Goal: Task Accomplishment & Management: Manage account settings

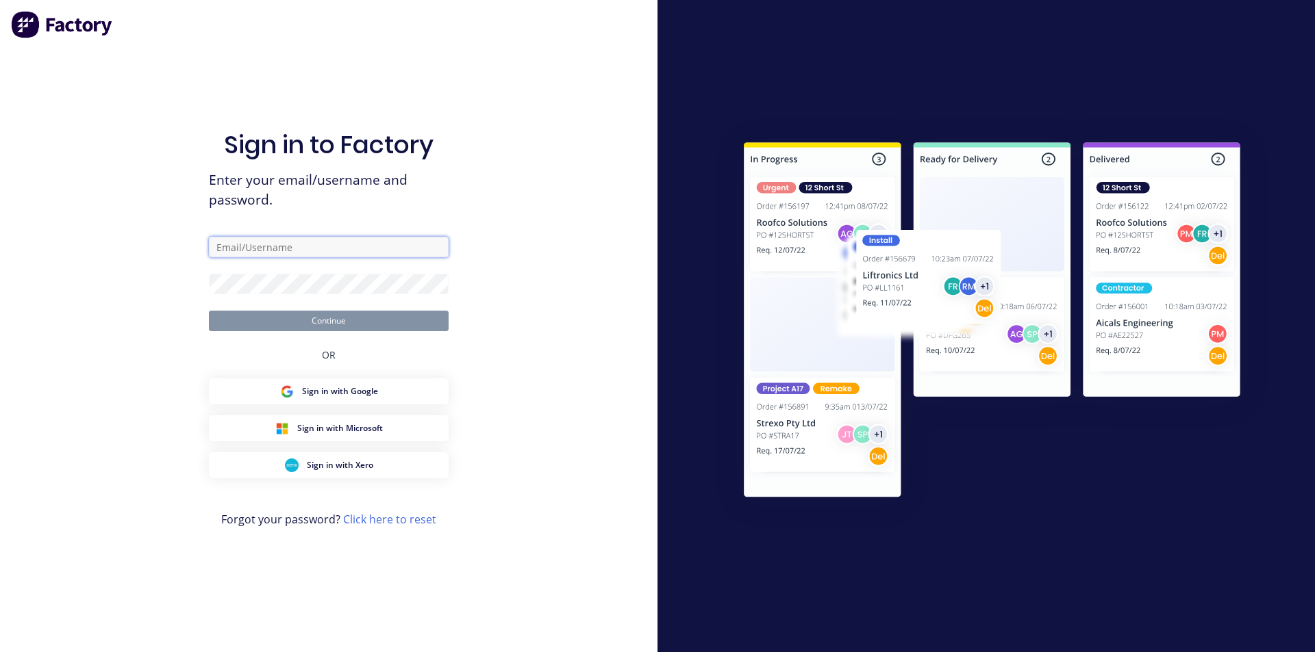
click at [280, 246] on input "text" at bounding box center [329, 247] width 240 height 21
type input "[PERSON_NAME][EMAIL_ADDRESS][DOMAIN_NAME]"
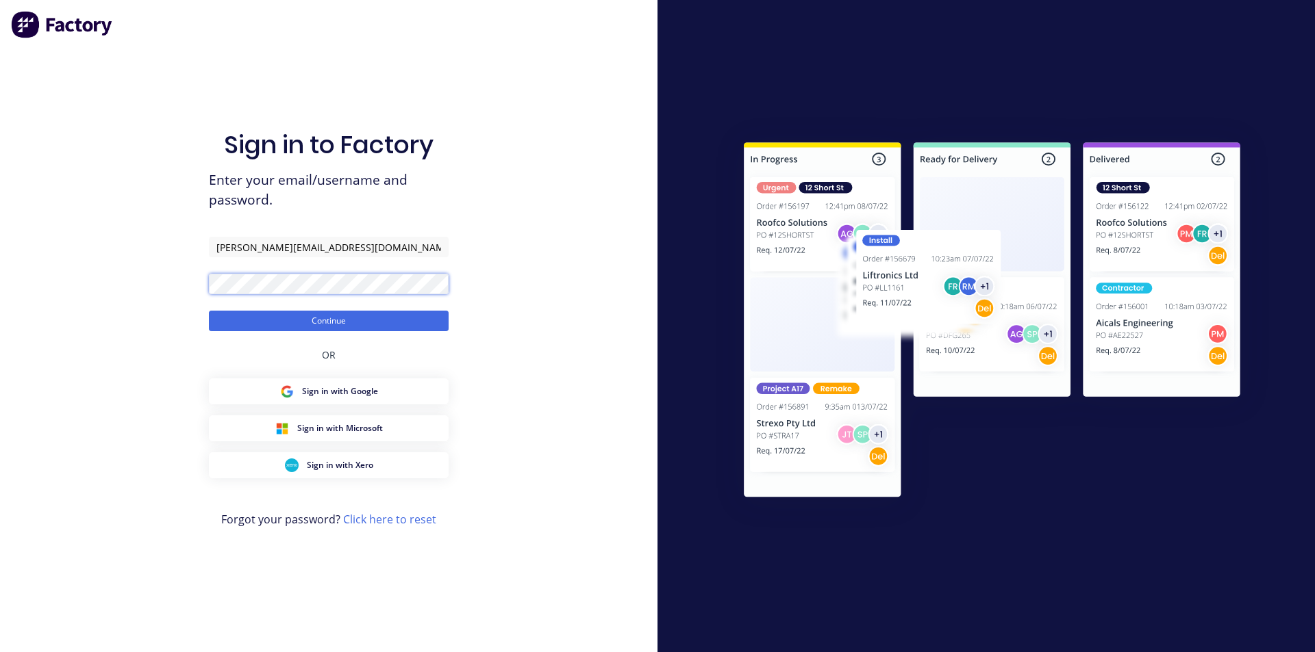
click at [209, 311] on button "Continue" at bounding box center [329, 321] width 240 height 21
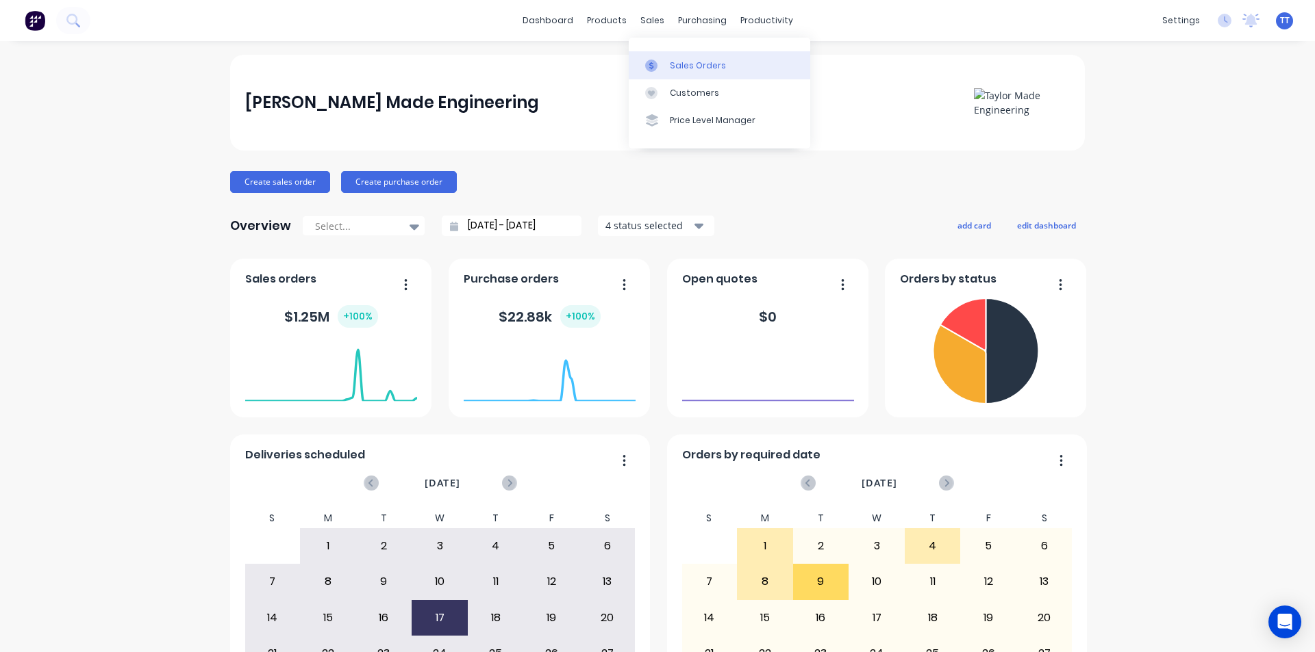
click at [665, 62] on div at bounding box center [655, 66] width 21 height 12
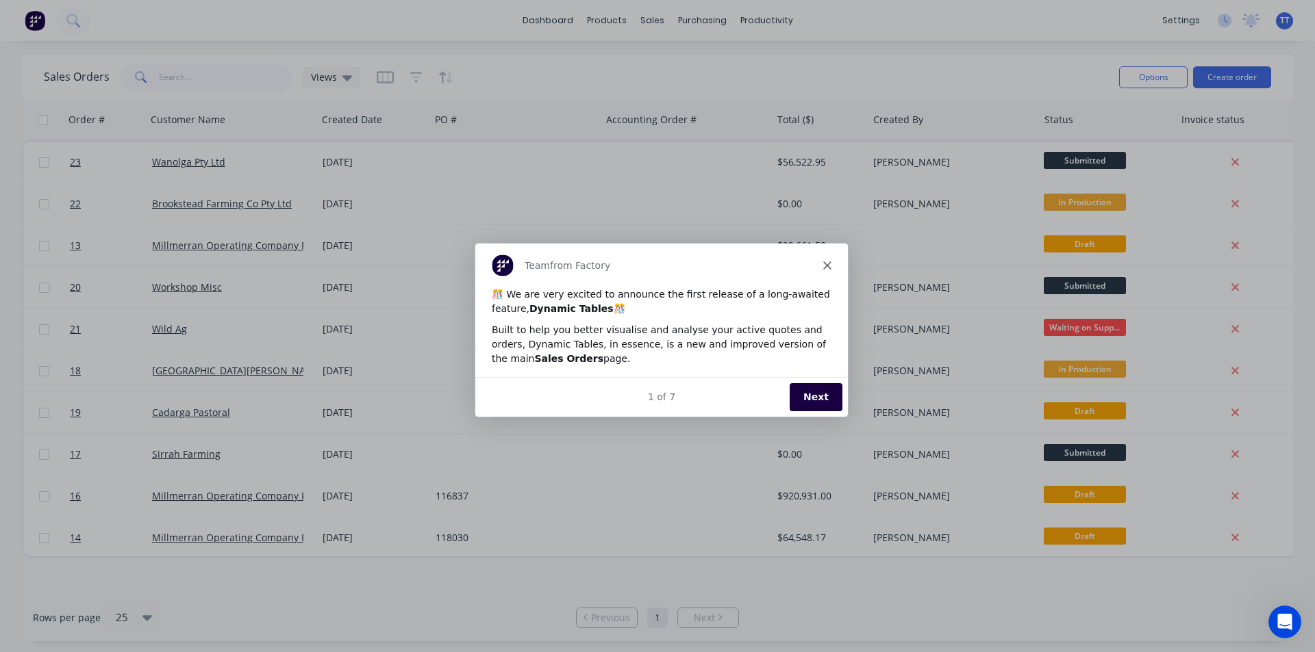
click at [828, 262] on icon "Close" at bounding box center [826, 265] width 8 height 8
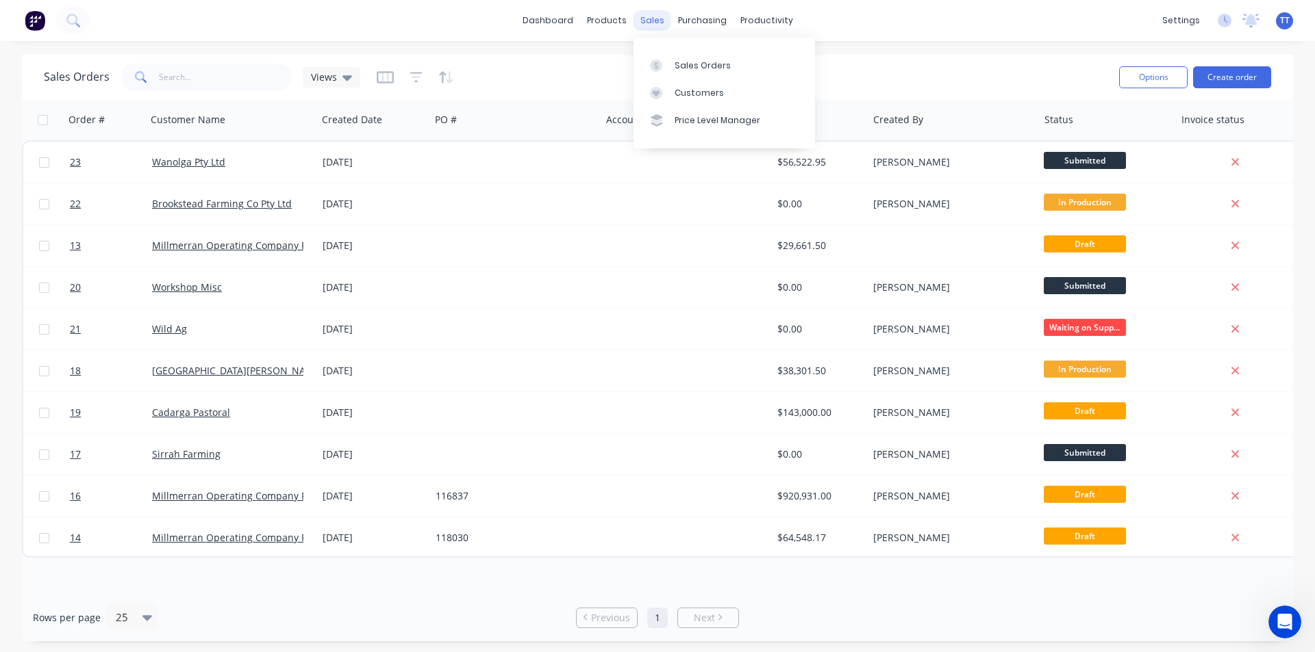
click at [647, 22] on div "sales" at bounding box center [652, 20] width 38 height 21
click at [690, 64] on div "Sales Orders" at bounding box center [702, 66] width 56 height 12
click at [1230, 76] on button "Create order" at bounding box center [1232, 77] width 78 height 22
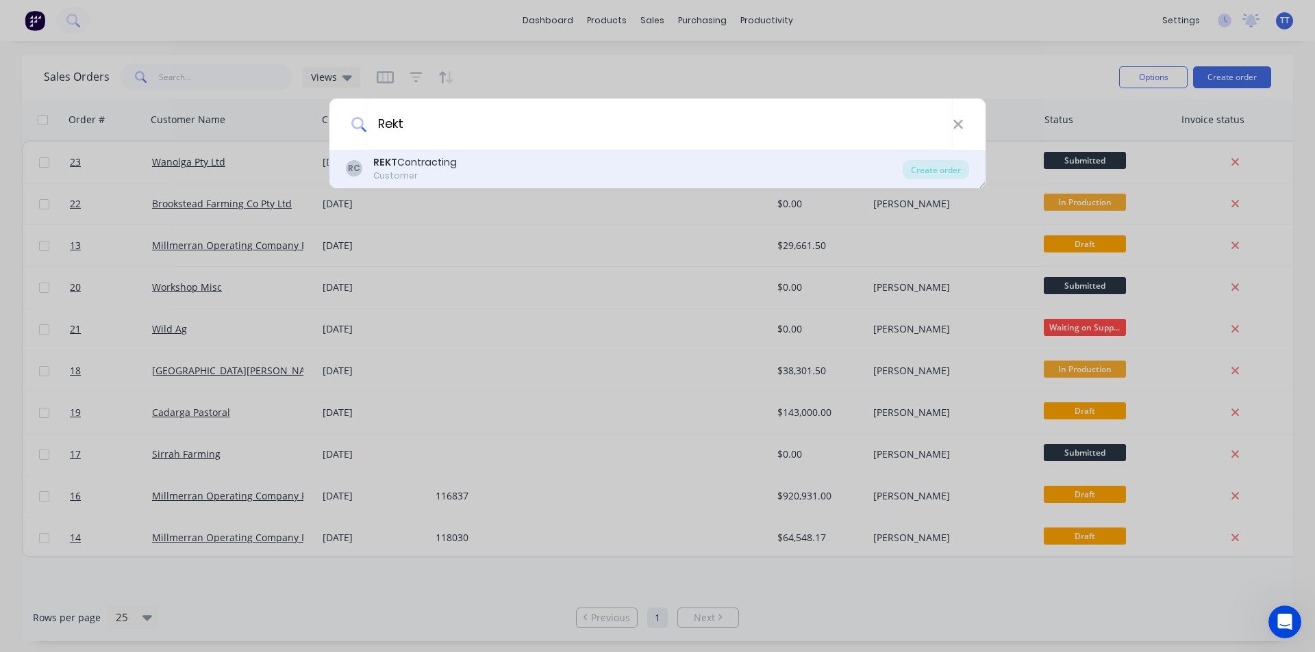
type input "Rekt"
click at [406, 168] on div "REKT Contracting" at bounding box center [415, 162] width 84 height 14
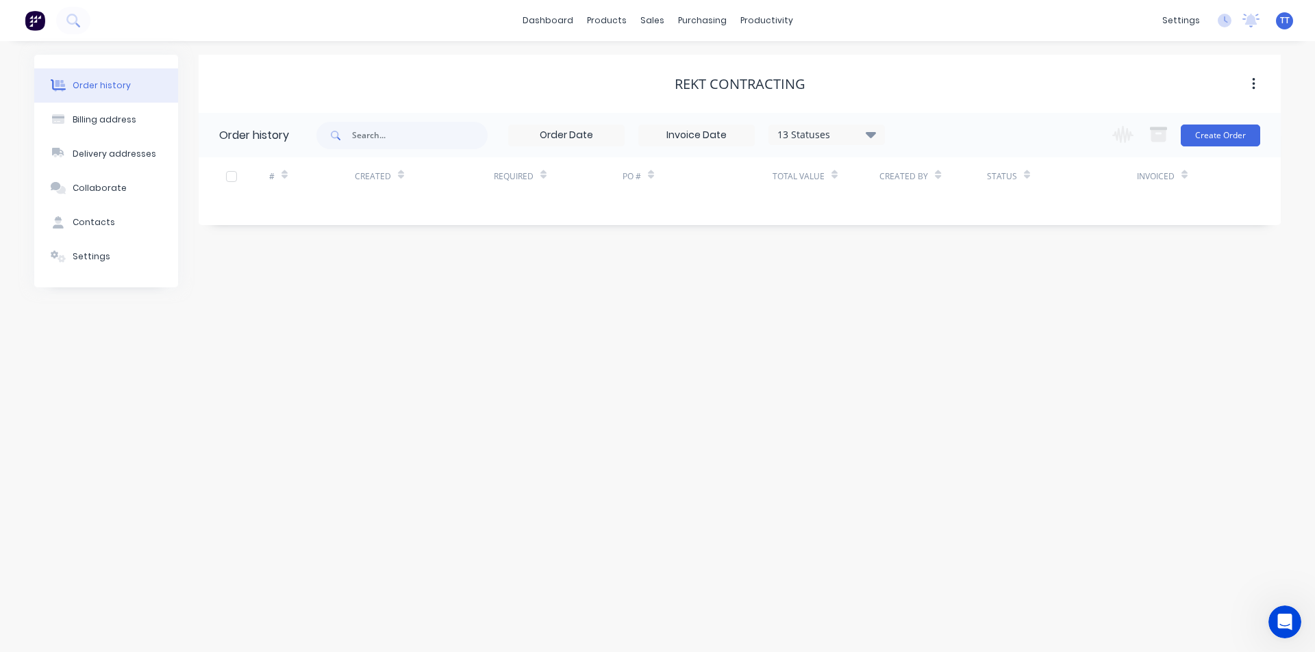
click at [709, 348] on div "Order history Billing address Delivery addresses Collaborate Contacts Settings …" at bounding box center [657, 346] width 1315 height 611
click at [378, 179] on div "Created" at bounding box center [373, 176] width 36 height 12
click at [1225, 137] on button "Create Order" at bounding box center [1219, 136] width 79 height 22
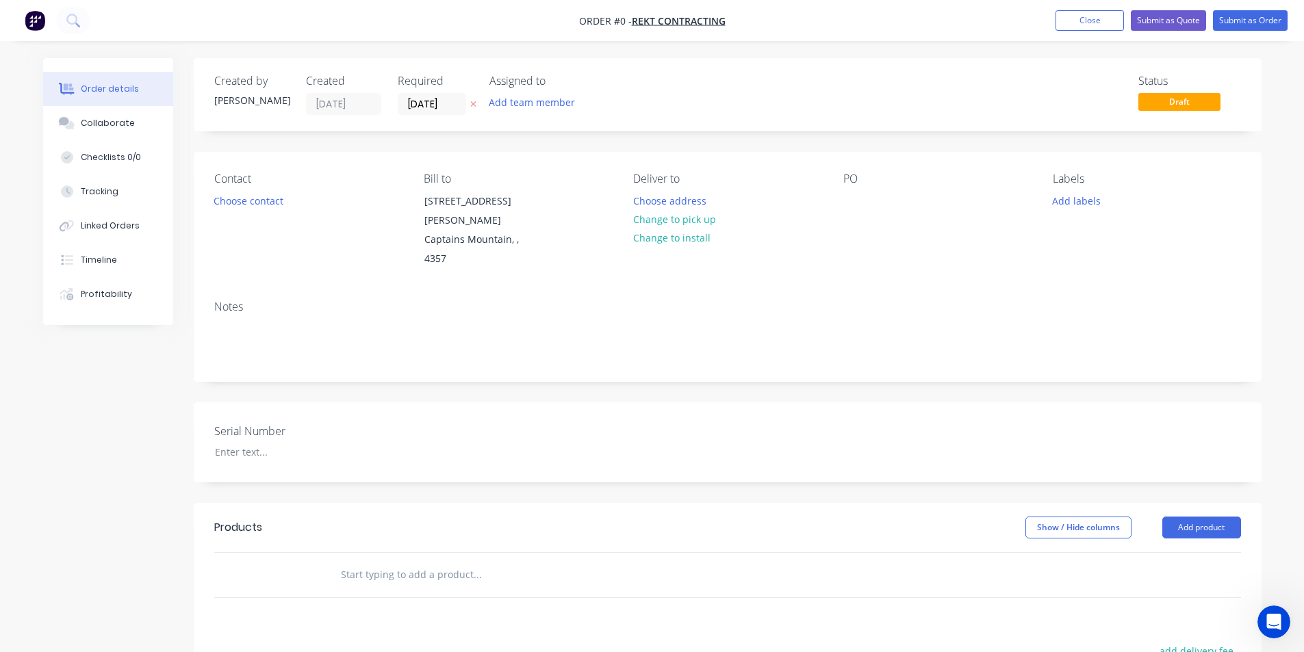
click at [247, 301] on div "Notes" at bounding box center [727, 307] width 1027 height 13
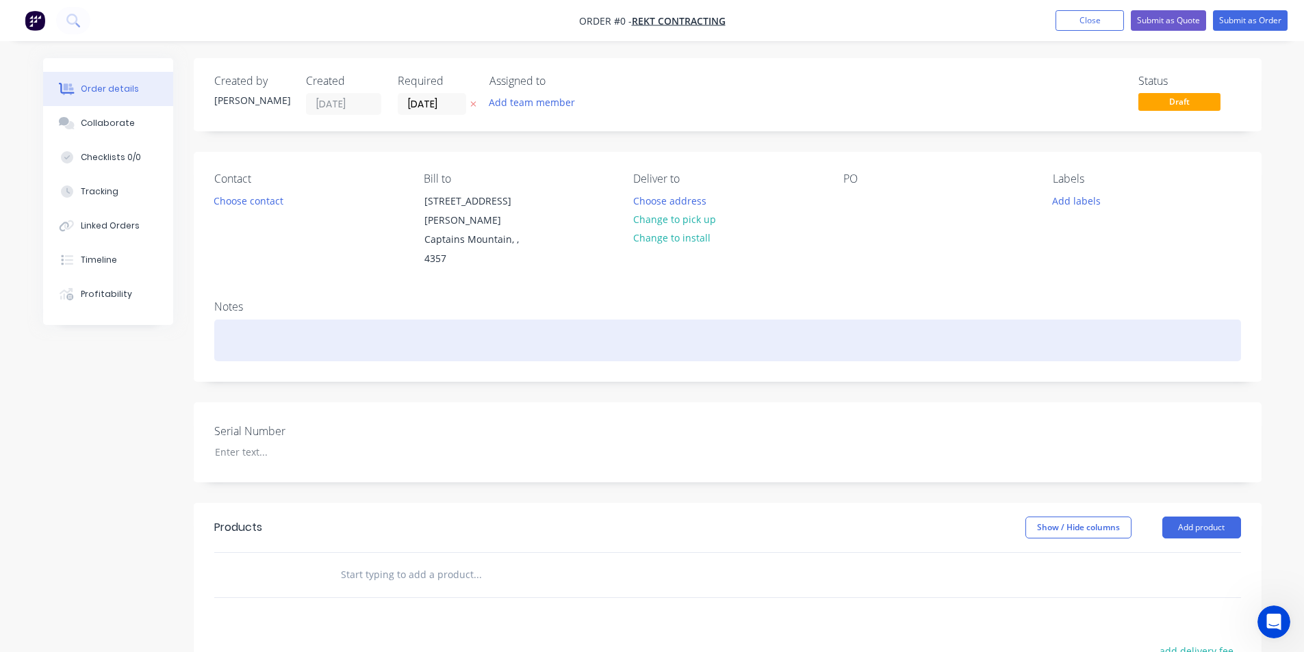
click at [240, 320] on div at bounding box center [727, 341] width 1027 height 42
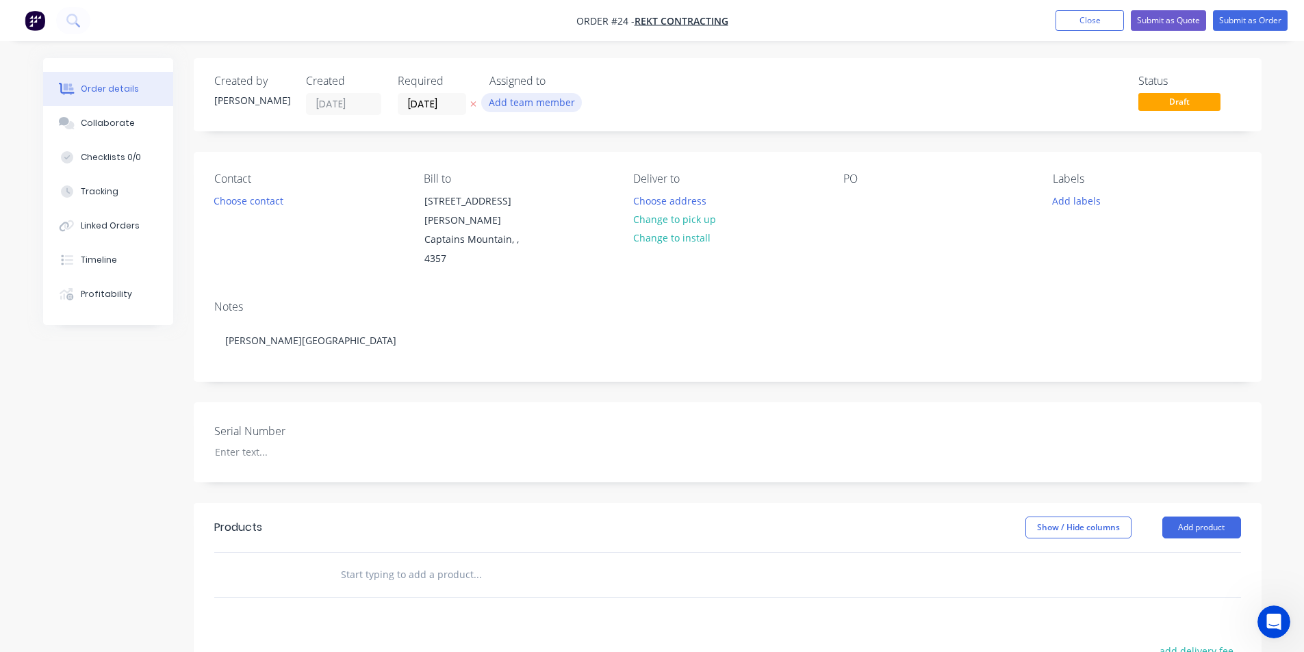
click at [526, 101] on button "Add team member" at bounding box center [531, 102] width 101 height 18
type input "j"
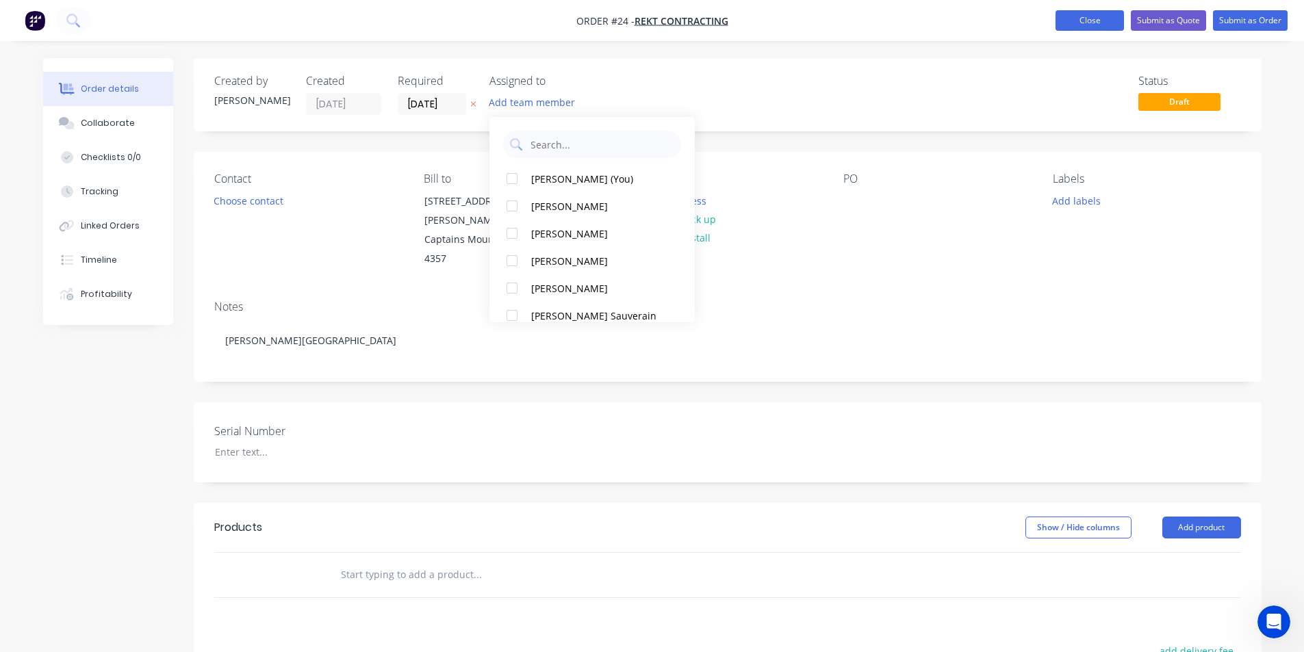
click at [1095, 22] on button "Close" at bounding box center [1090, 20] width 68 height 21
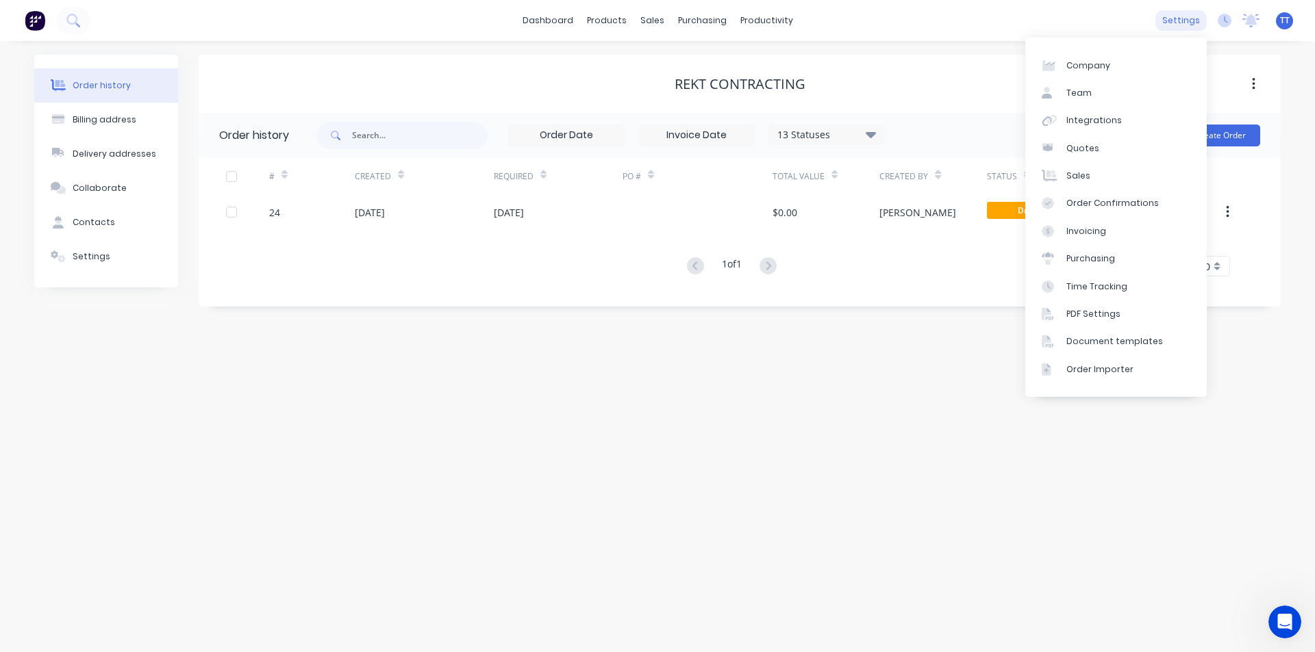
click at [1184, 20] on div "settings" at bounding box center [1180, 20] width 51 height 21
click at [1085, 94] on div "Team" at bounding box center [1078, 93] width 25 height 12
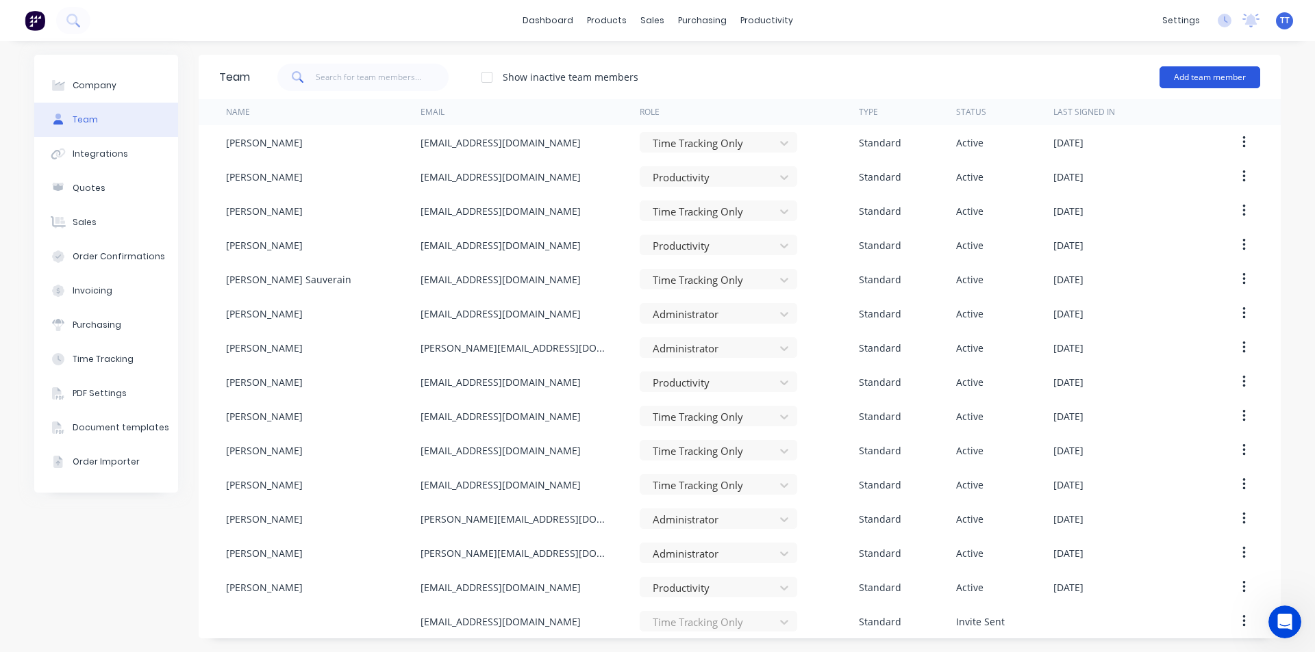
click at [1196, 77] on button "Add team member" at bounding box center [1209, 77] width 101 height 22
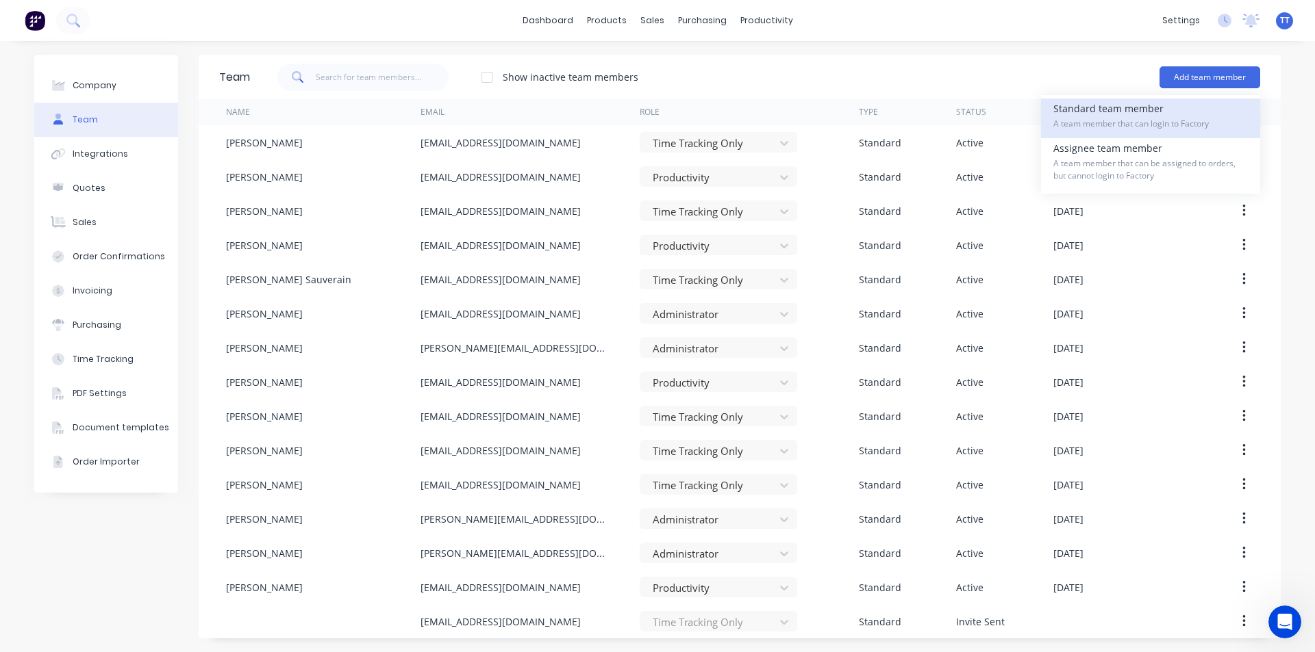
click at [1094, 120] on span "A team member that can login to Factory" at bounding box center [1150, 124] width 194 height 12
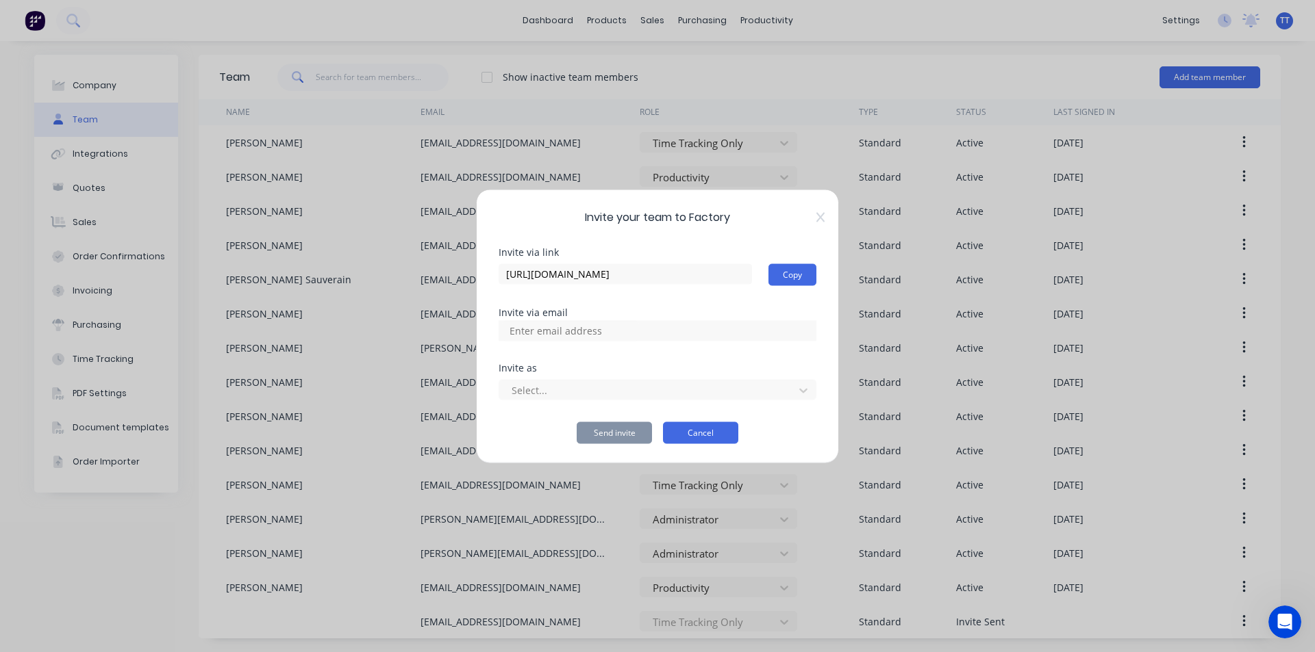
click at [687, 435] on button "Cancel" at bounding box center [700, 433] width 75 height 22
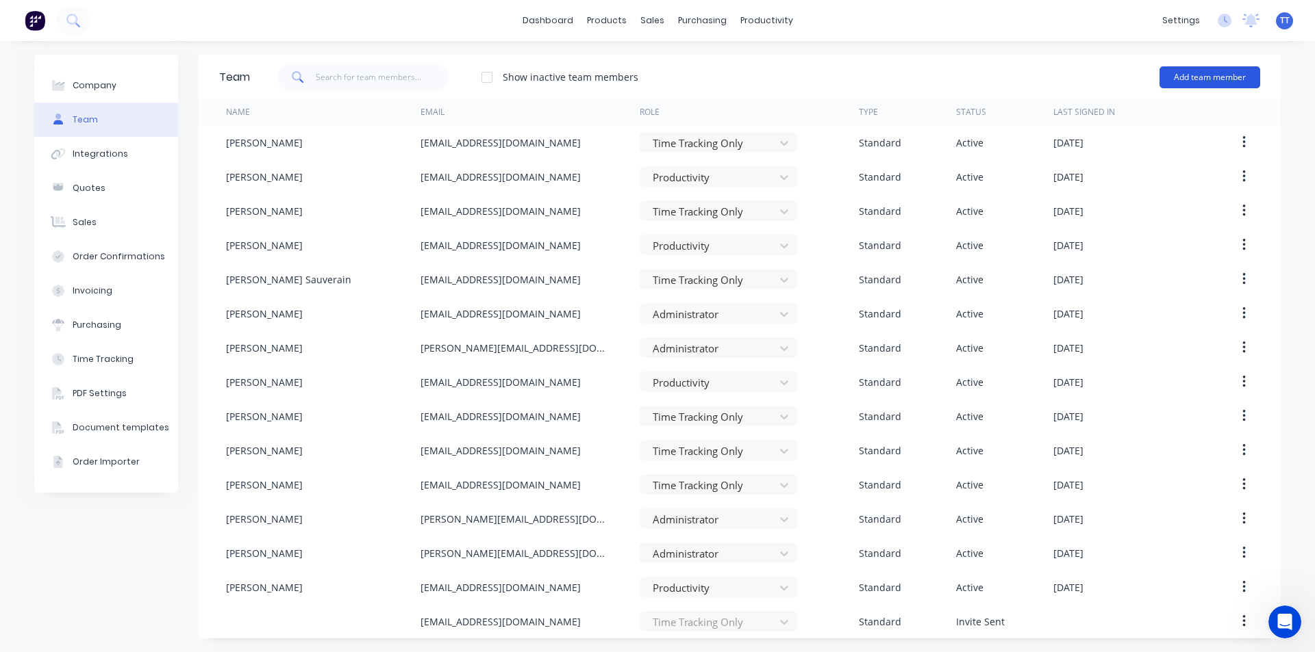
click at [1207, 76] on button "Add team member" at bounding box center [1209, 77] width 101 height 22
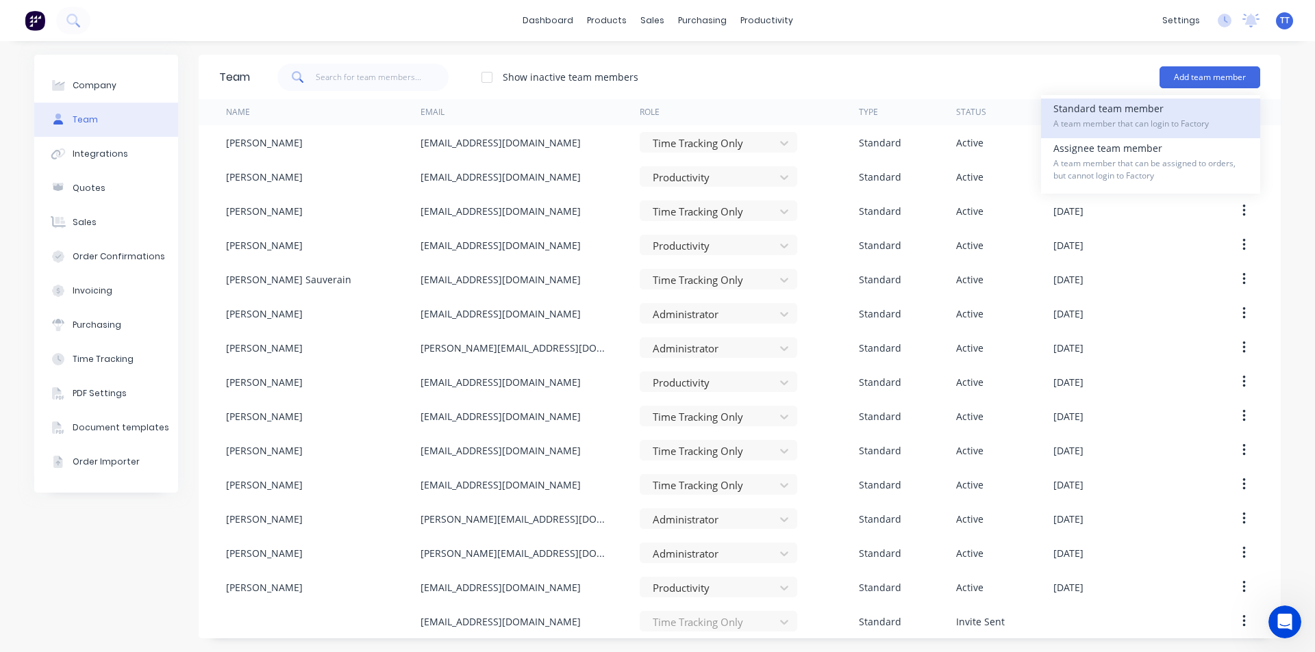
click at [1112, 118] on span "A team member that can login to Factory" at bounding box center [1150, 124] width 194 height 12
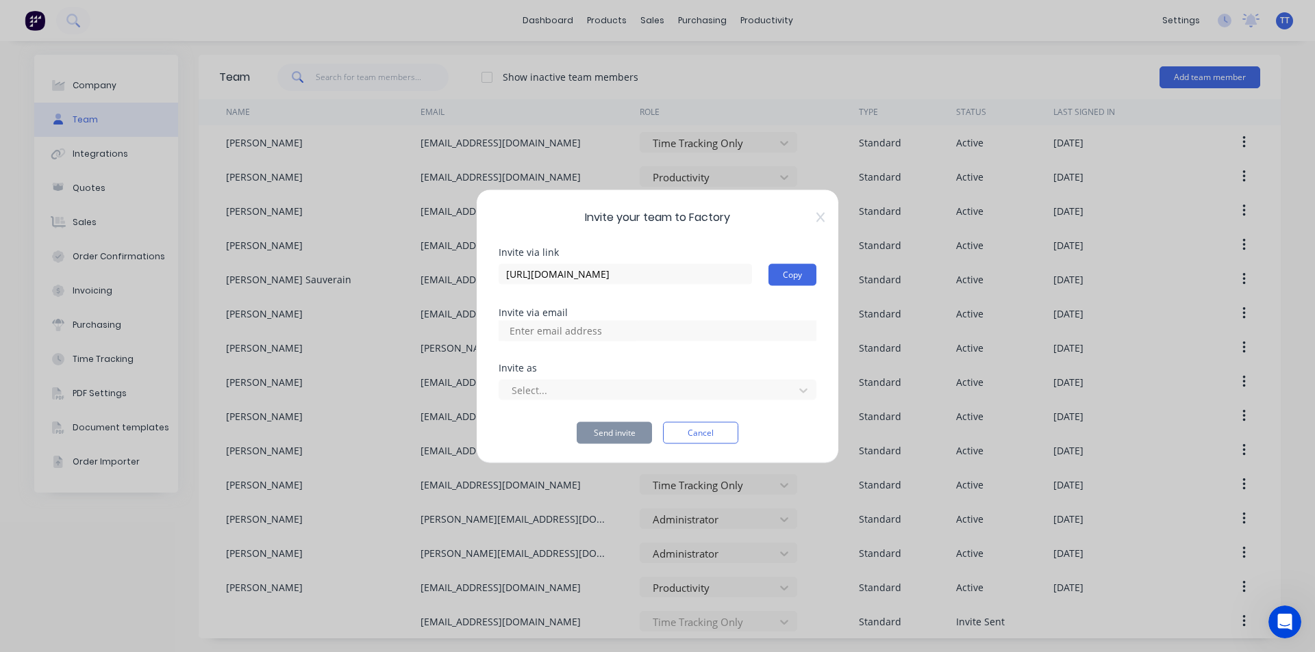
click at [554, 336] on input at bounding box center [570, 330] width 137 height 21
type input "[PERSON_NAME][EMAIL_ADDRESS][DOMAIN_NAME]"
click at [562, 393] on div at bounding box center [648, 390] width 277 height 17
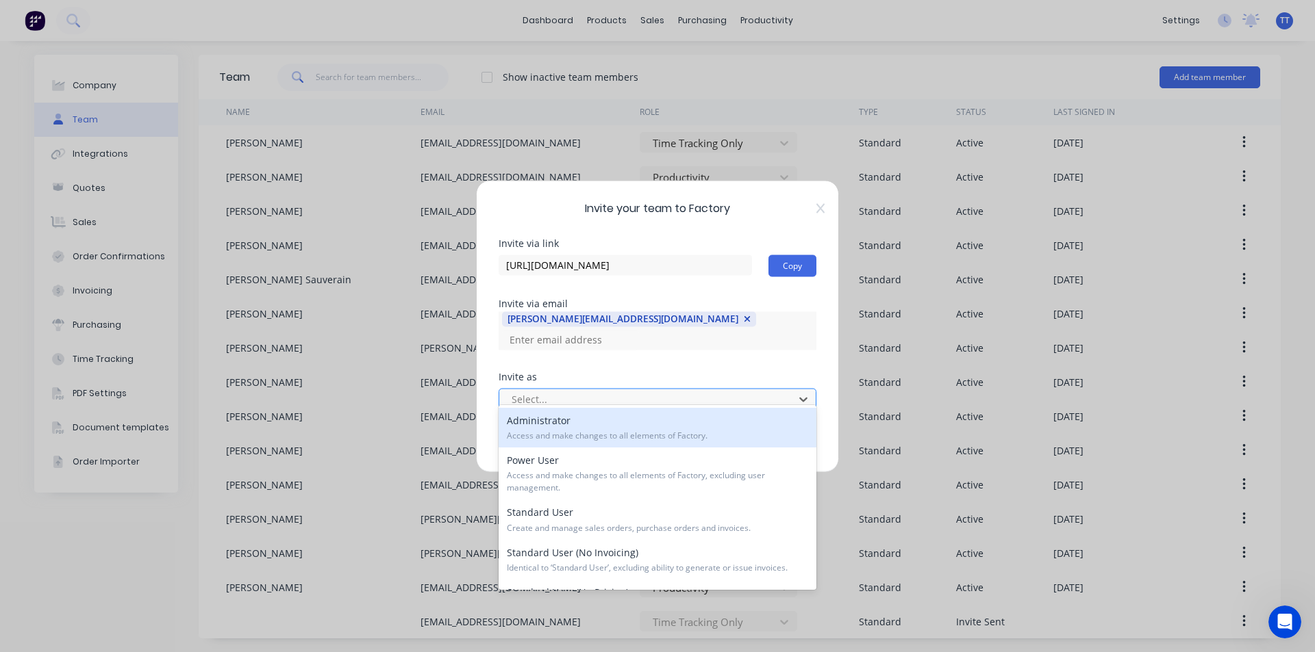
click at [685, 391] on div at bounding box center [648, 399] width 277 height 17
click at [563, 436] on span "Access and make changes to all elements of Factory." at bounding box center [657, 436] width 301 height 12
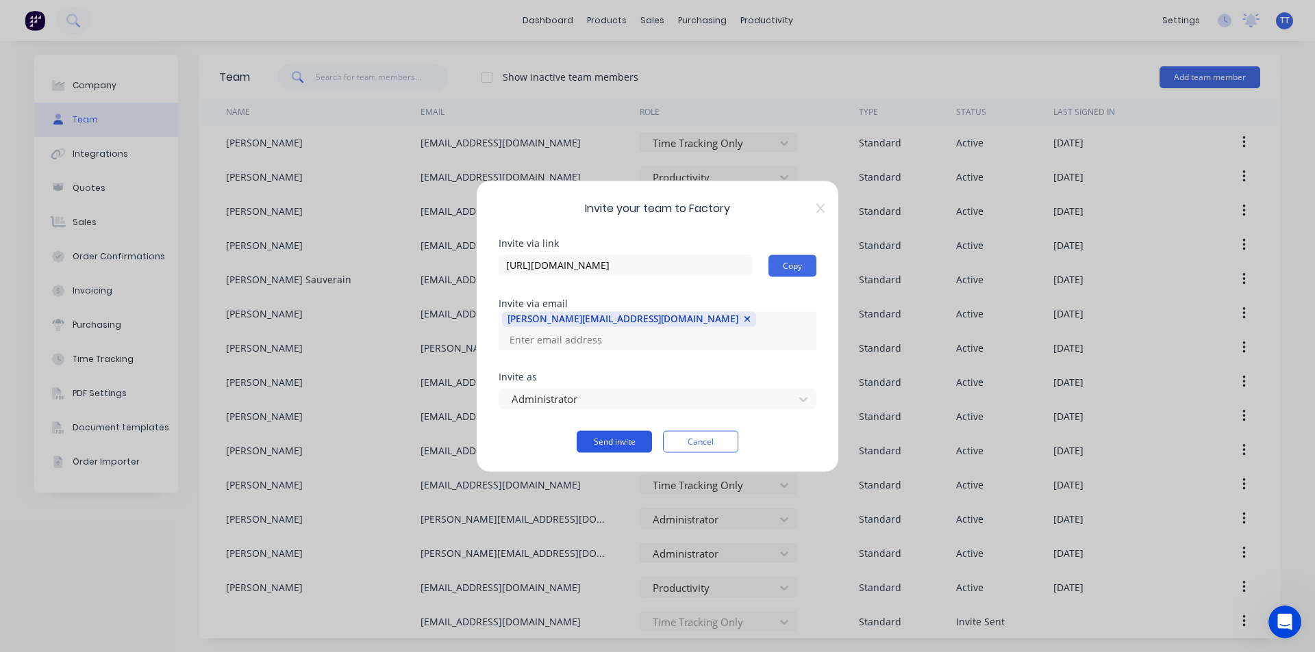
click at [620, 433] on button "Send invite" at bounding box center [613, 442] width 75 height 22
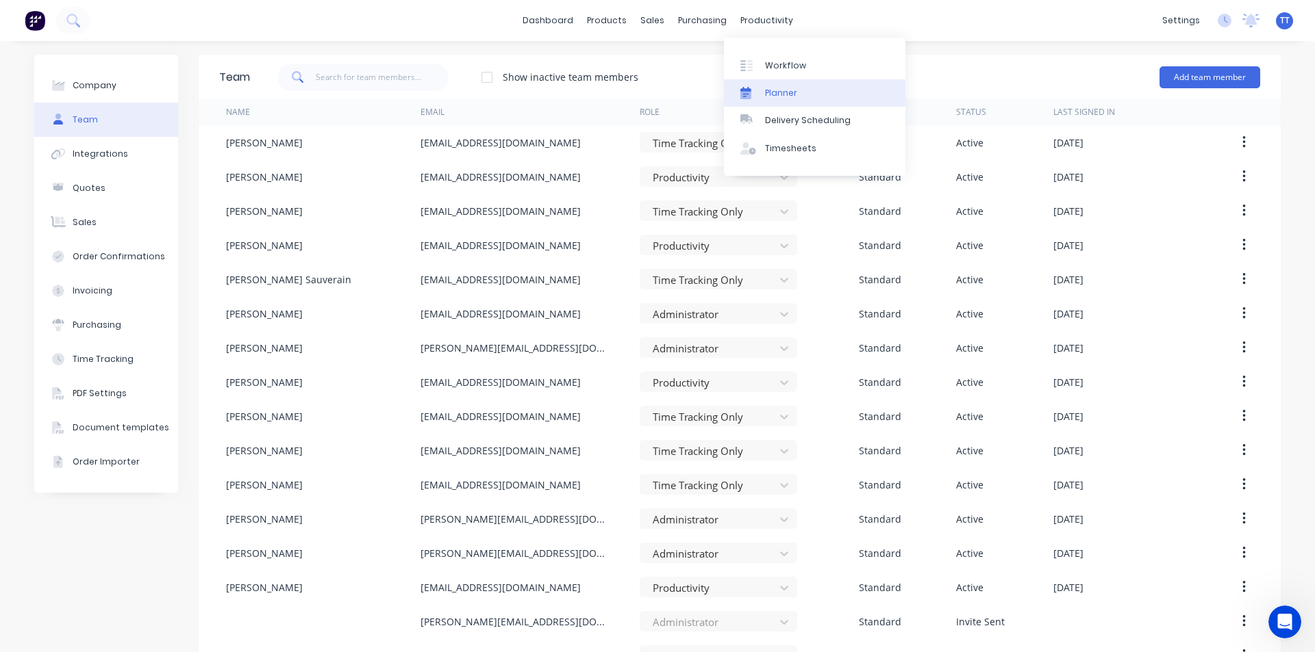
click at [781, 88] on div "Planner" at bounding box center [781, 93] width 32 height 12
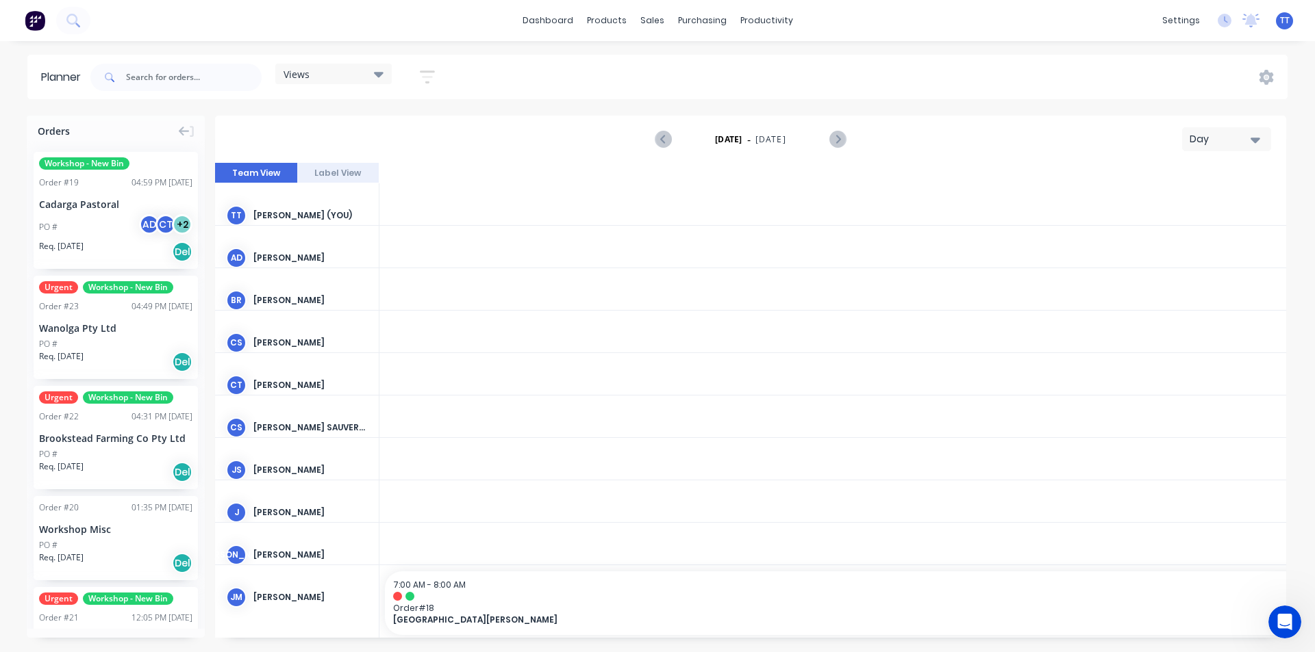
scroll to position [0, 3725]
click at [1259, 139] on icon "button" at bounding box center [1255, 140] width 10 height 5
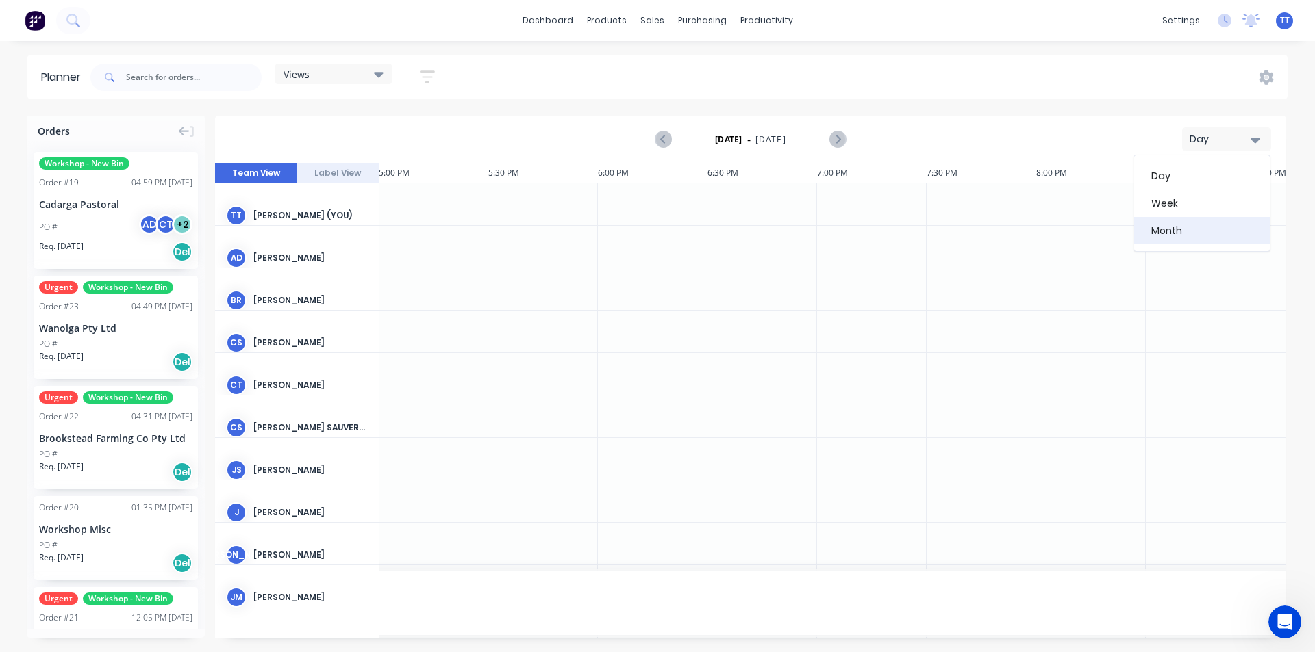
click at [1167, 227] on div "Month" at bounding box center [1202, 230] width 136 height 27
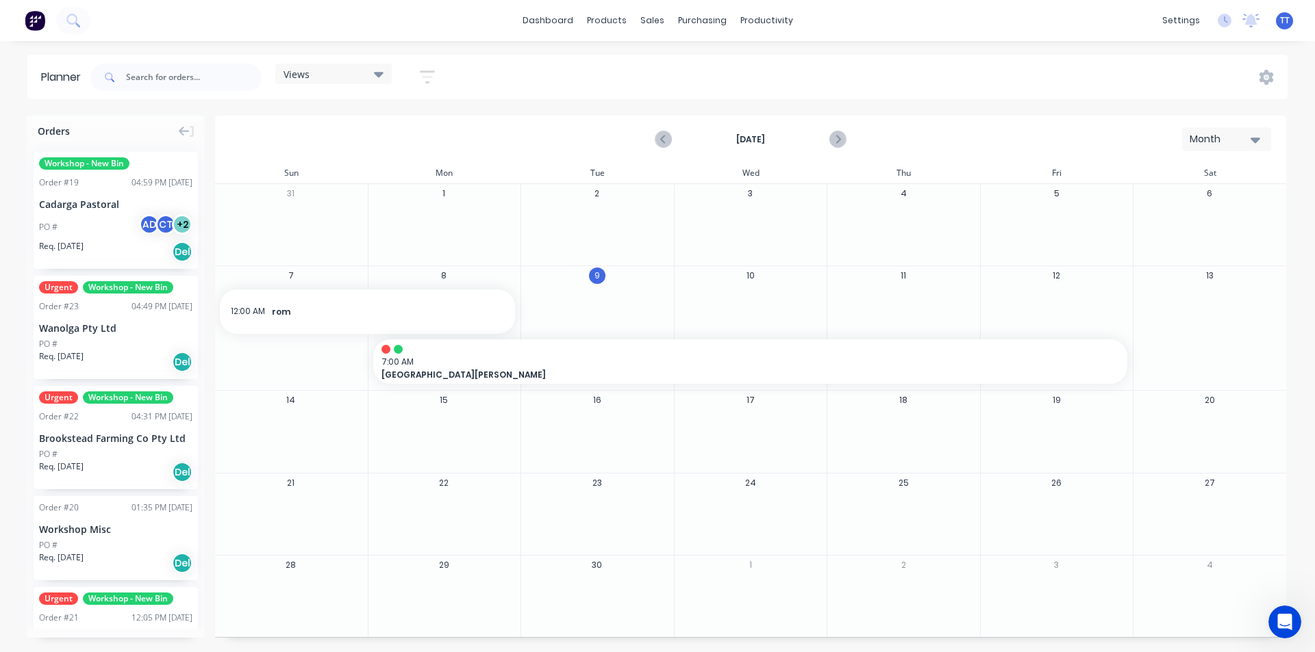
click at [440, 427] on div at bounding box center [444, 436] width 152 height 45
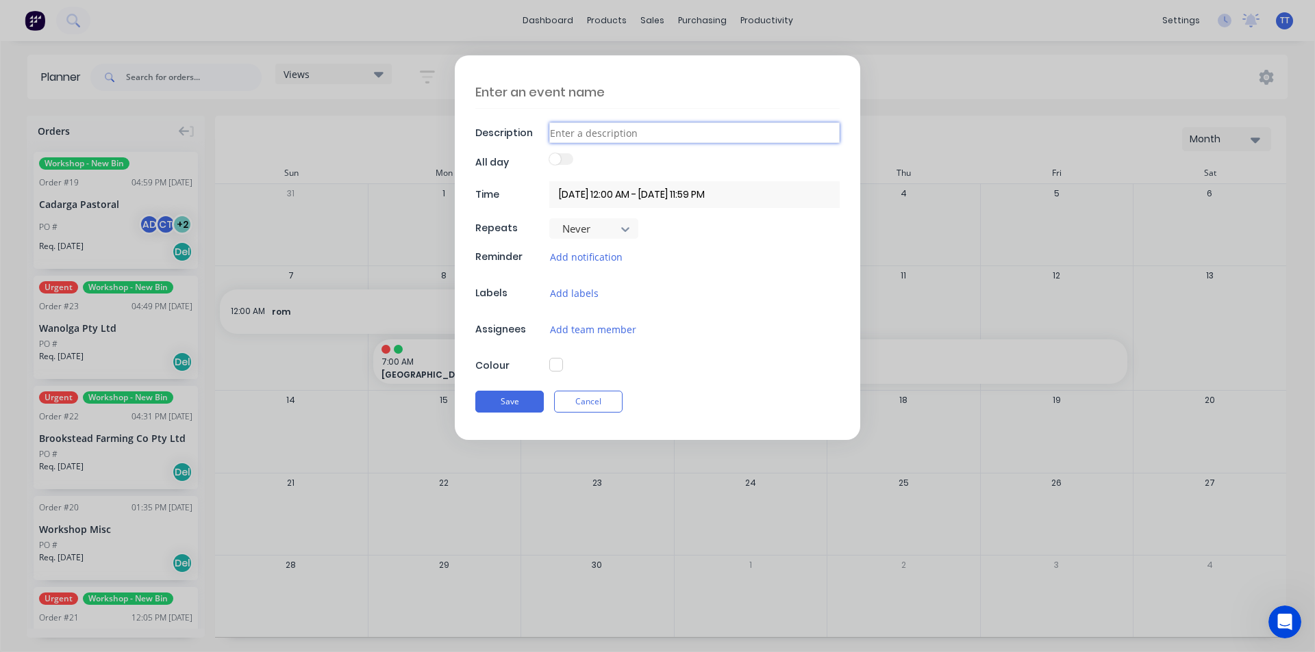
click at [602, 134] on input at bounding box center [694, 133] width 290 height 21
type textarea "x"
click at [596, 399] on div "Save Cancel" at bounding box center [657, 402] width 364 height 36
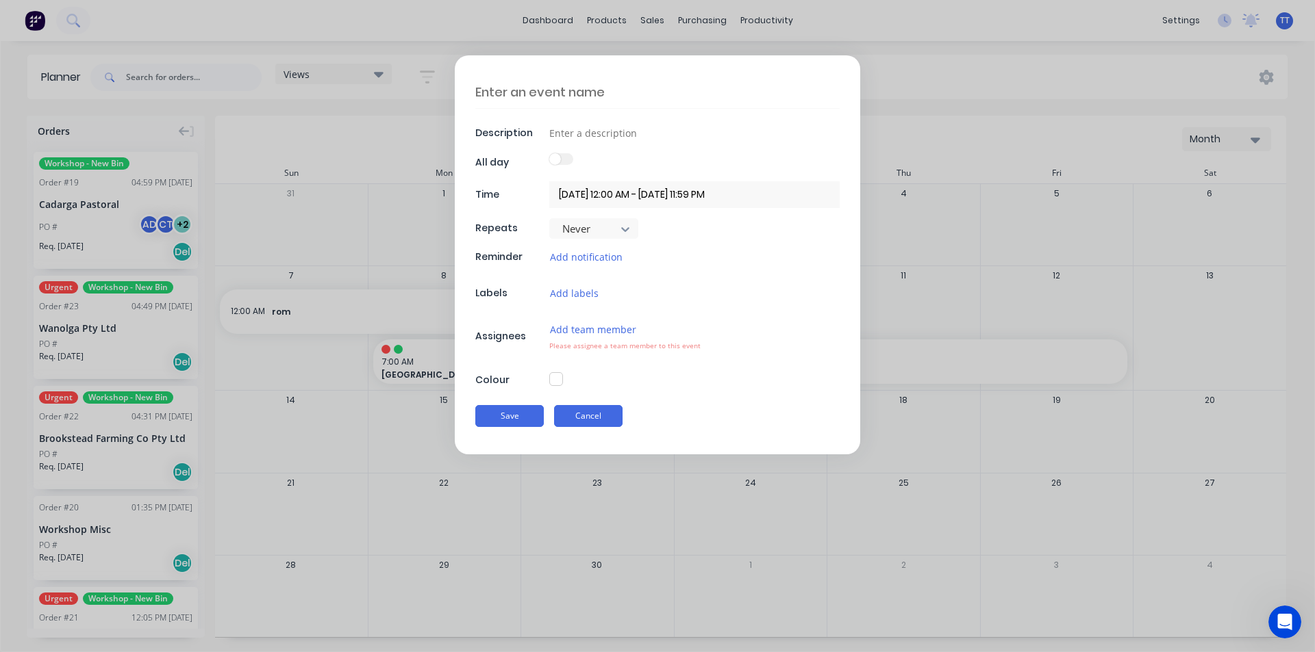
click at [594, 418] on button "Cancel" at bounding box center [588, 416] width 68 height 22
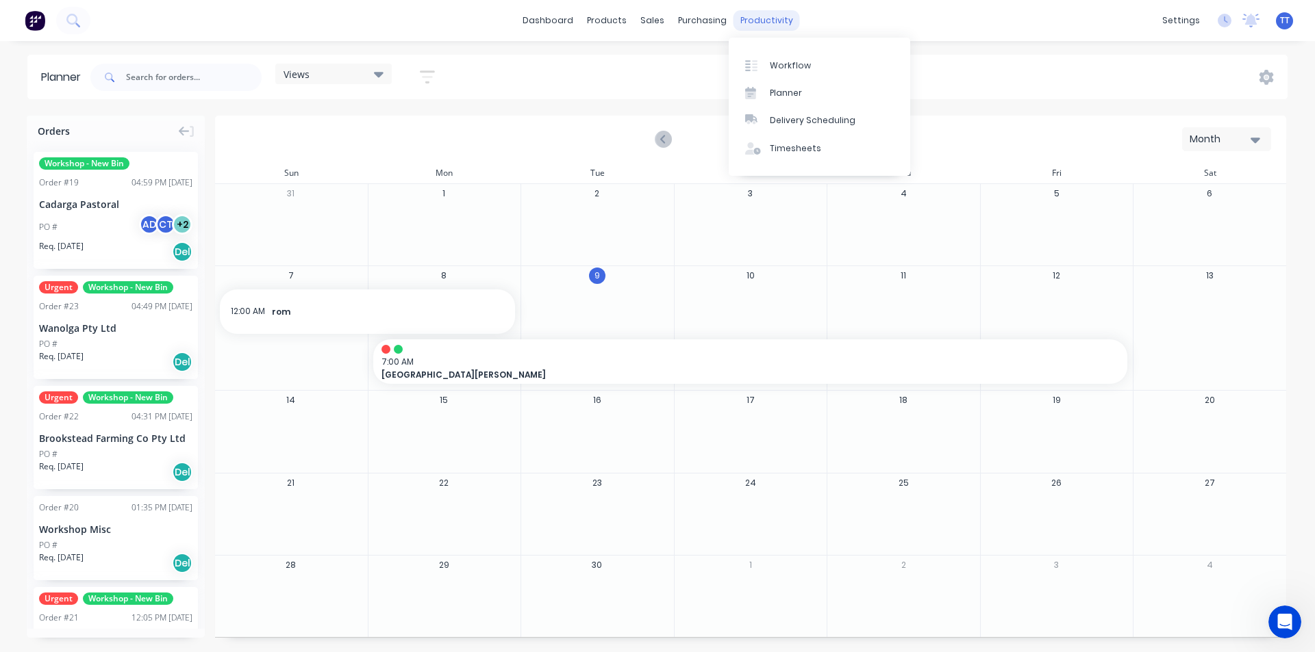
click at [758, 18] on div "productivity" at bounding box center [766, 20] width 66 height 21
click at [564, 18] on link "dashboard" at bounding box center [548, 20] width 64 height 21
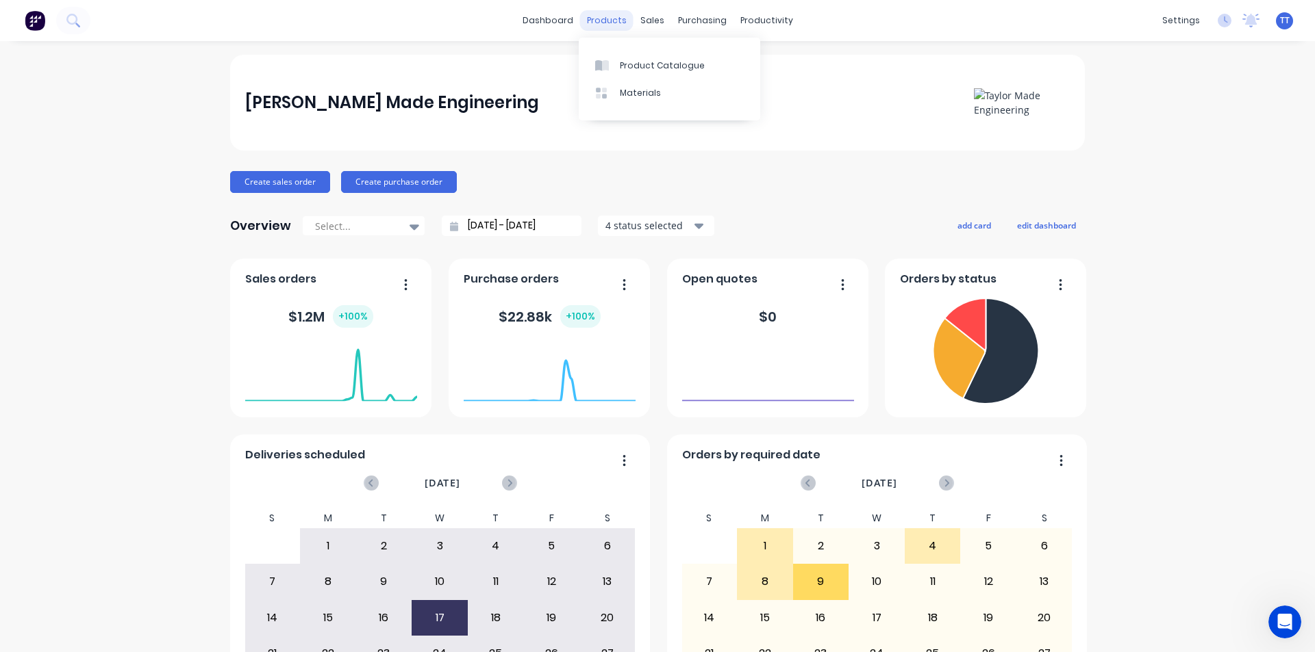
click at [599, 15] on div "products" at bounding box center [606, 20] width 53 height 21
click at [636, 61] on div "Product Catalogue" at bounding box center [662, 66] width 85 height 12
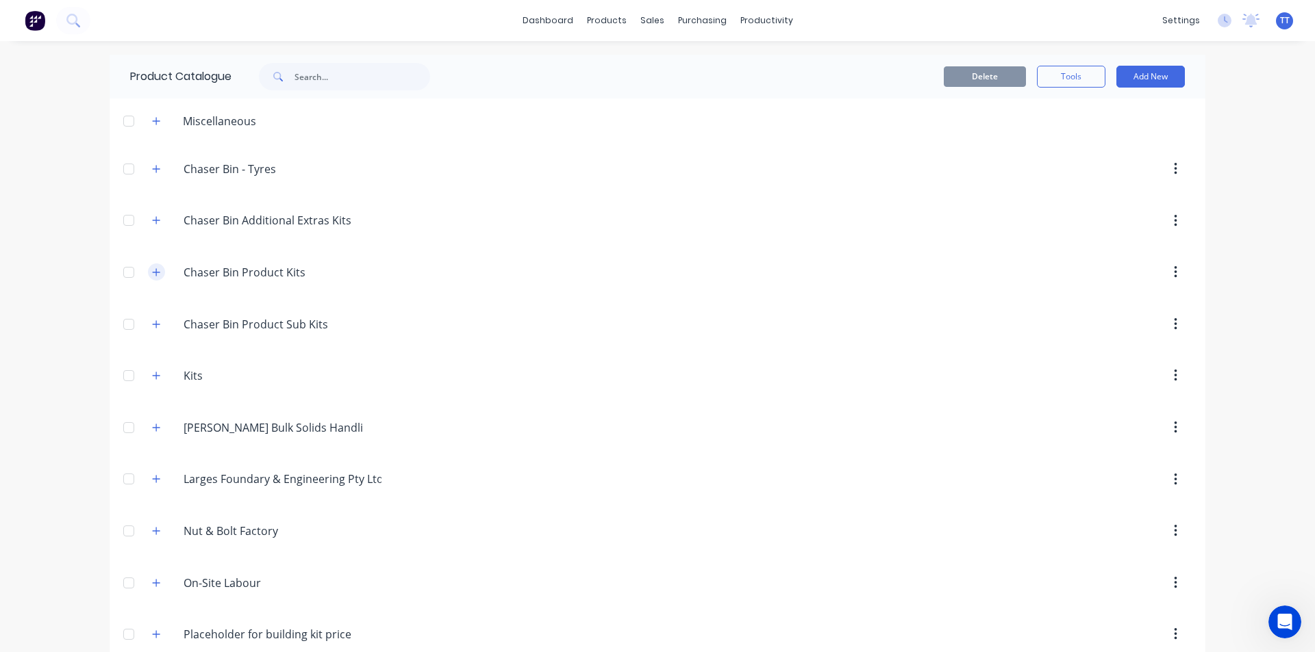
click at [153, 273] on icon "button" at bounding box center [156, 273] width 8 height 10
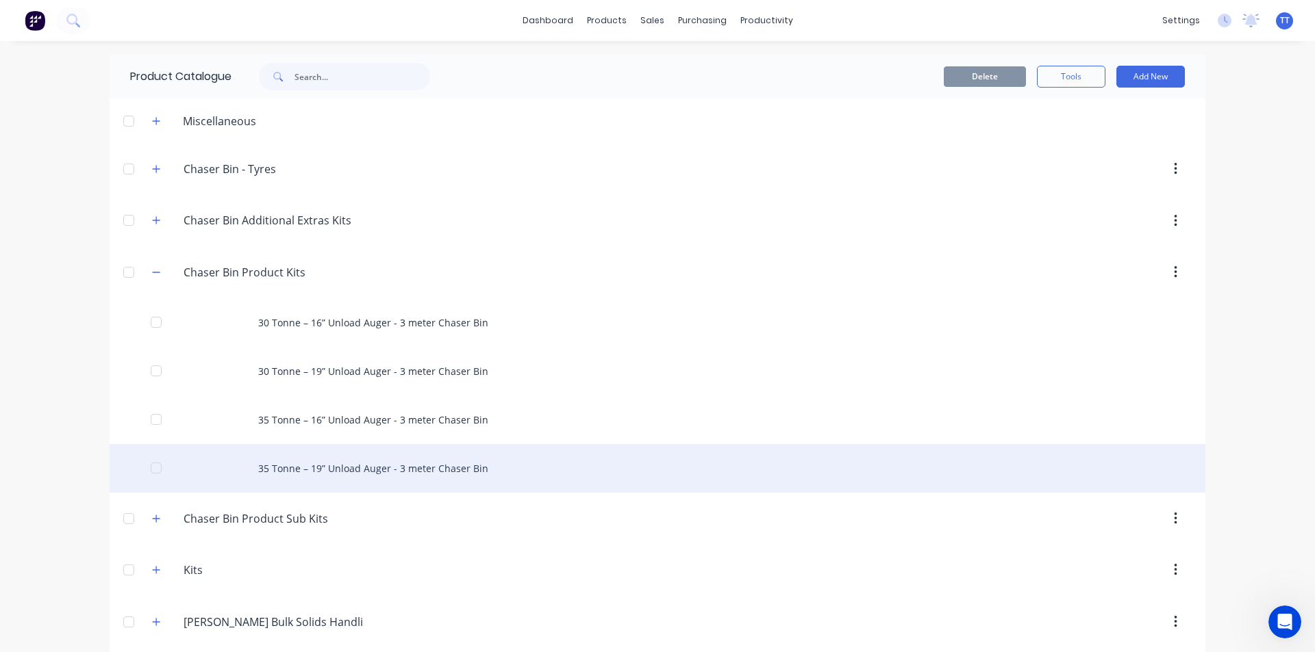
click at [155, 466] on div at bounding box center [155, 468] width 27 height 27
click at [154, 468] on div at bounding box center [155, 468] width 27 height 27
click at [292, 464] on div "35 Tonne – 19” Unload Auger - 3 meter Chaser Bin" at bounding box center [657, 468] width 1095 height 49
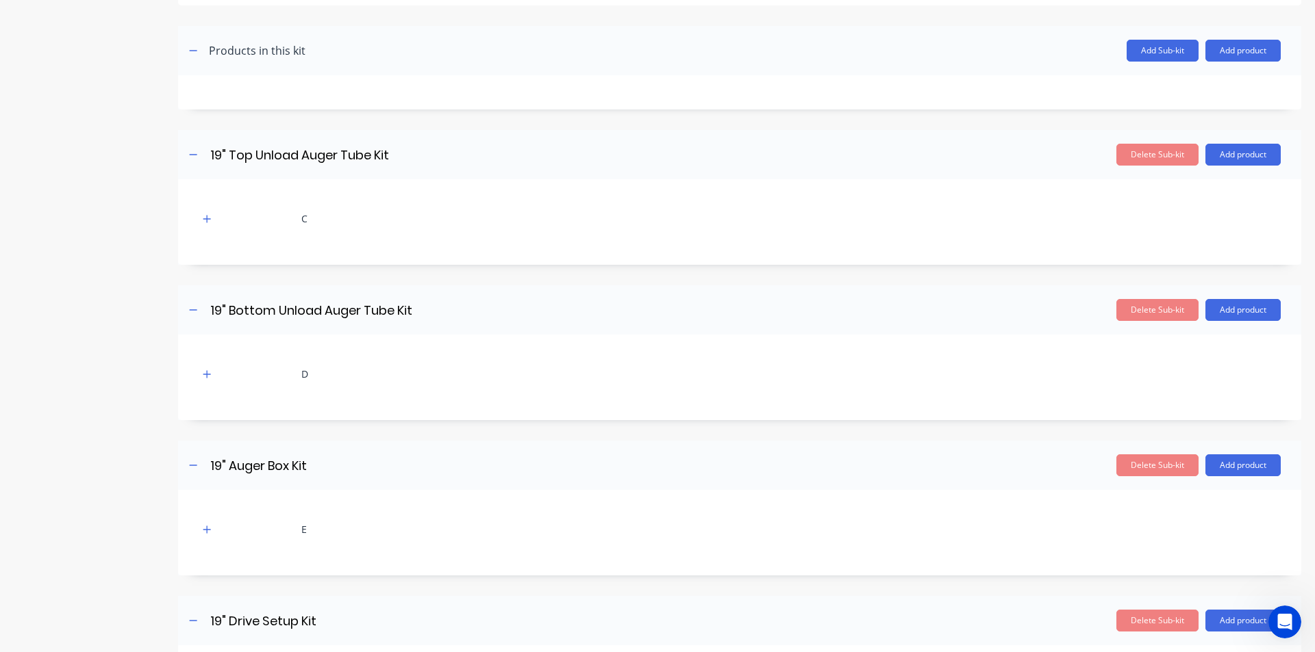
scroll to position [342, 0]
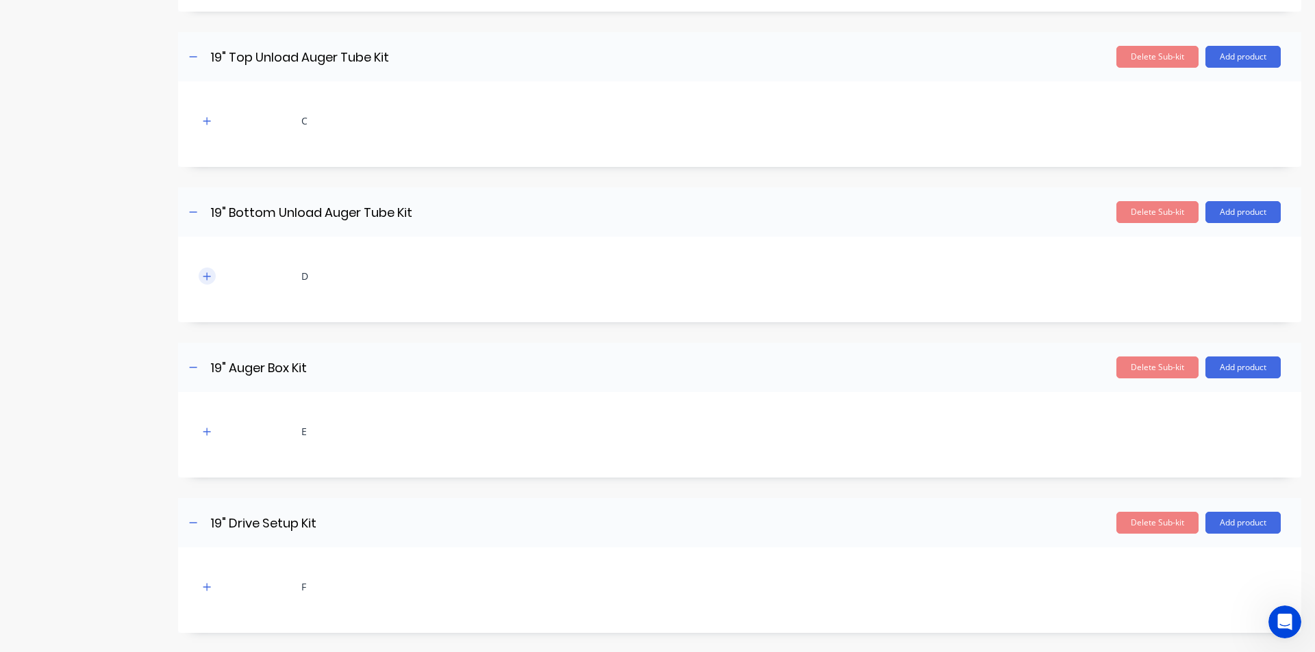
click at [203, 275] on icon "button" at bounding box center [207, 277] width 8 height 10
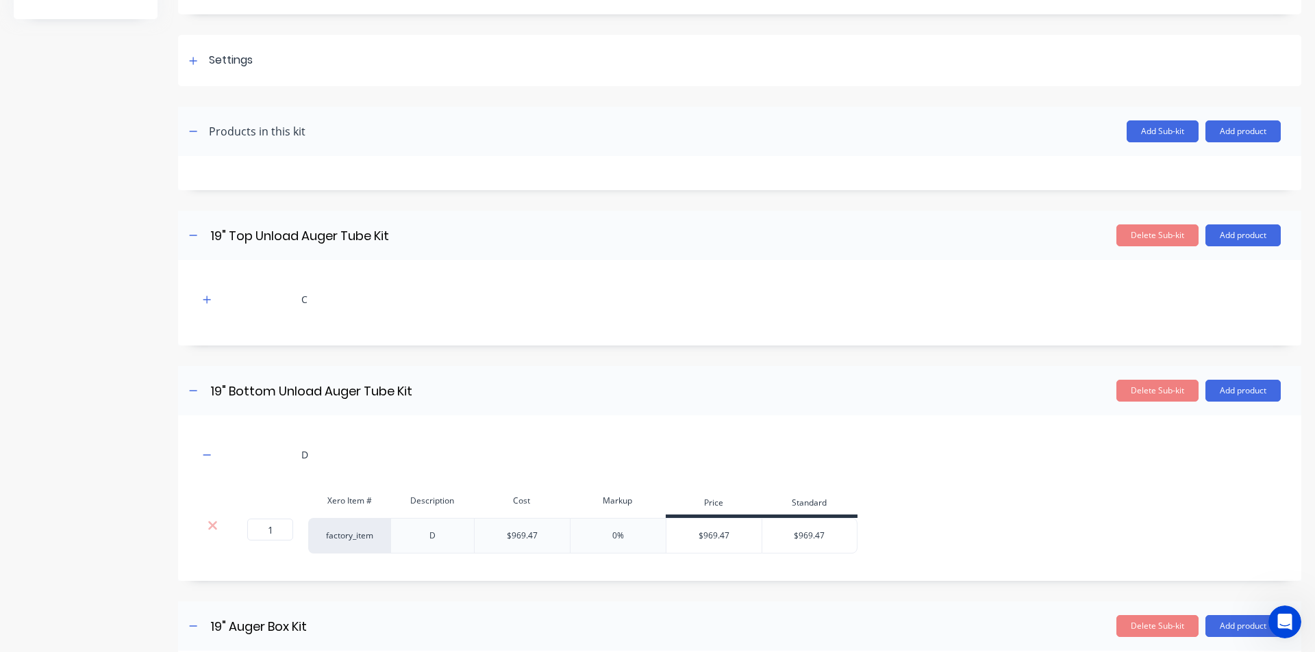
scroll to position [0, 0]
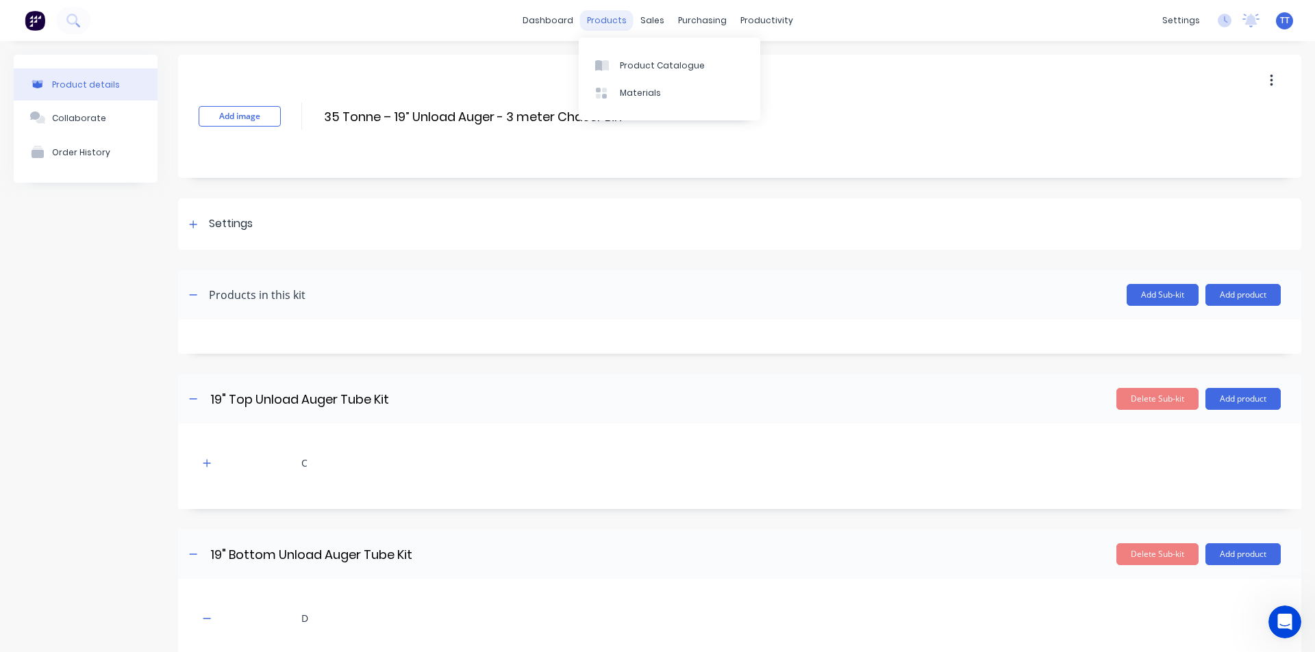
click at [607, 20] on div "products" at bounding box center [606, 20] width 53 height 21
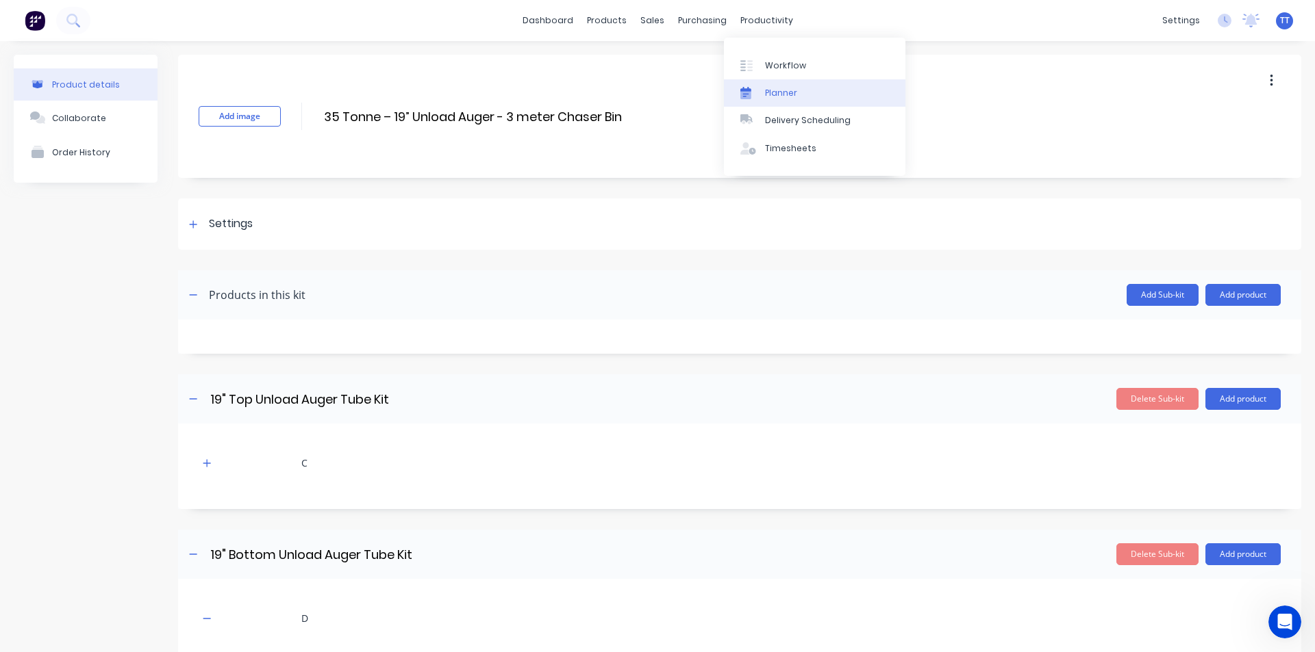
click at [771, 92] on div "Planner" at bounding box center [781, 93] width 32 height 12
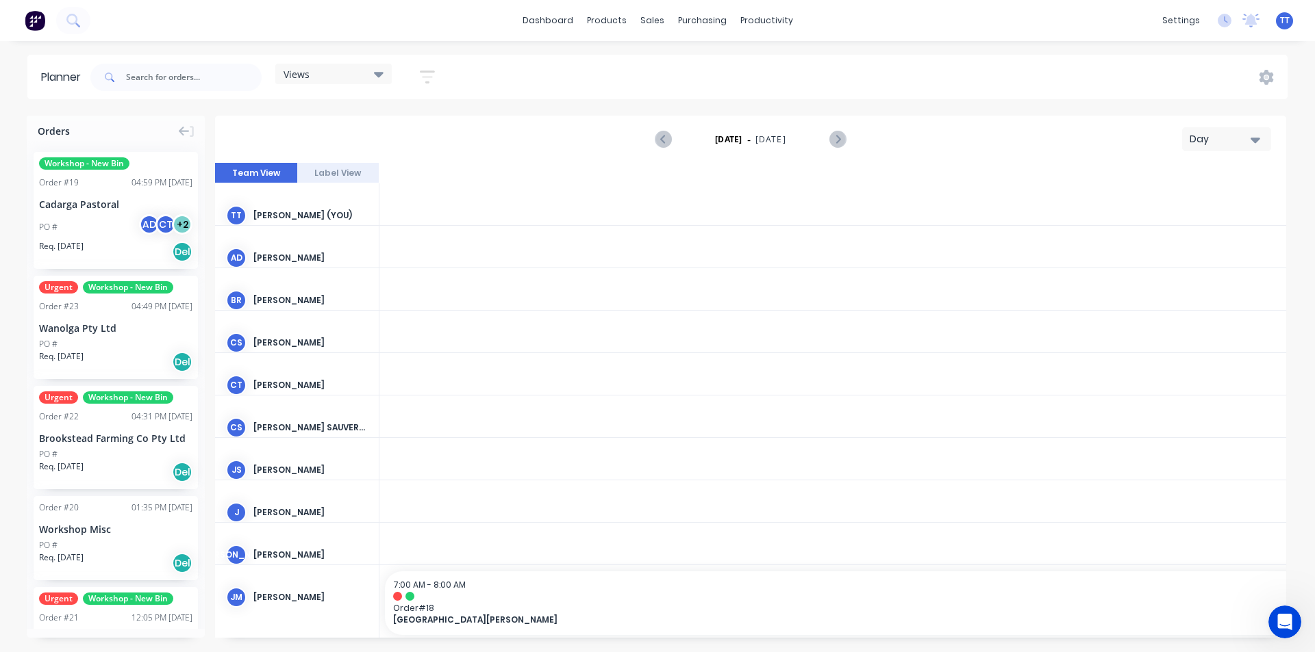
scroll to position [0, 3725]
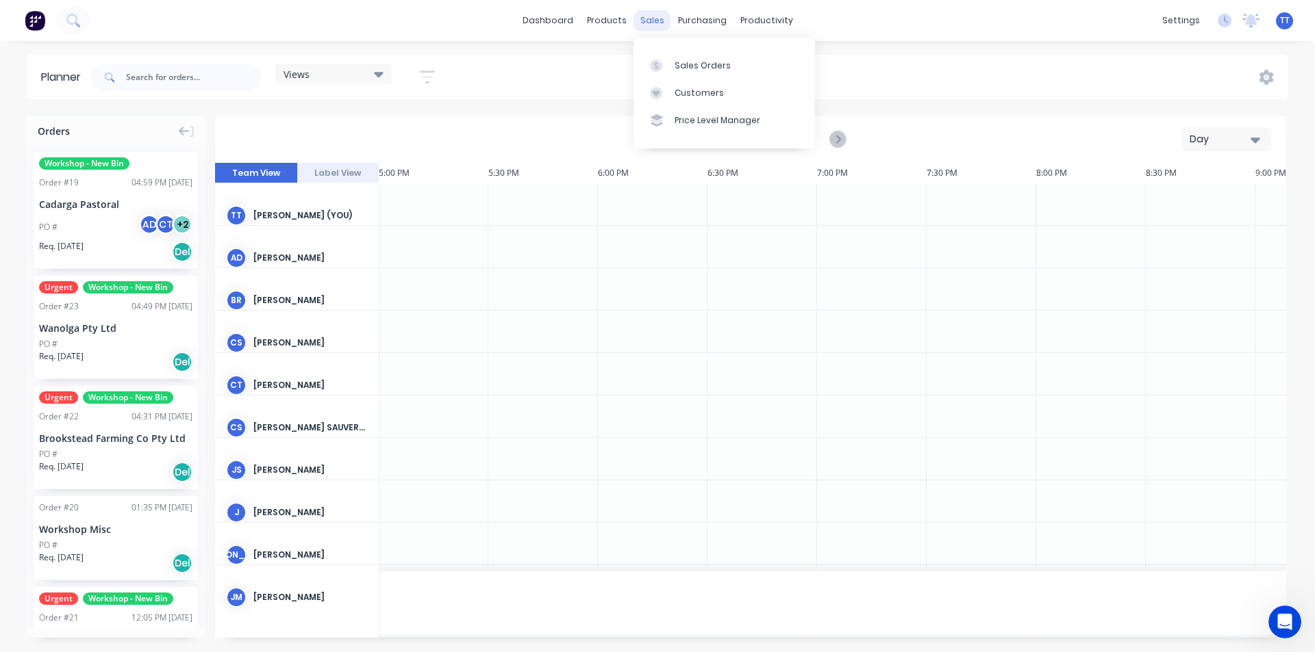
click at [644, 21] on div "sales" at bounding box center [652, 20] width 38 height 21
click at [665, 65] on div at bounding box center [660, 66] width 21 height 12
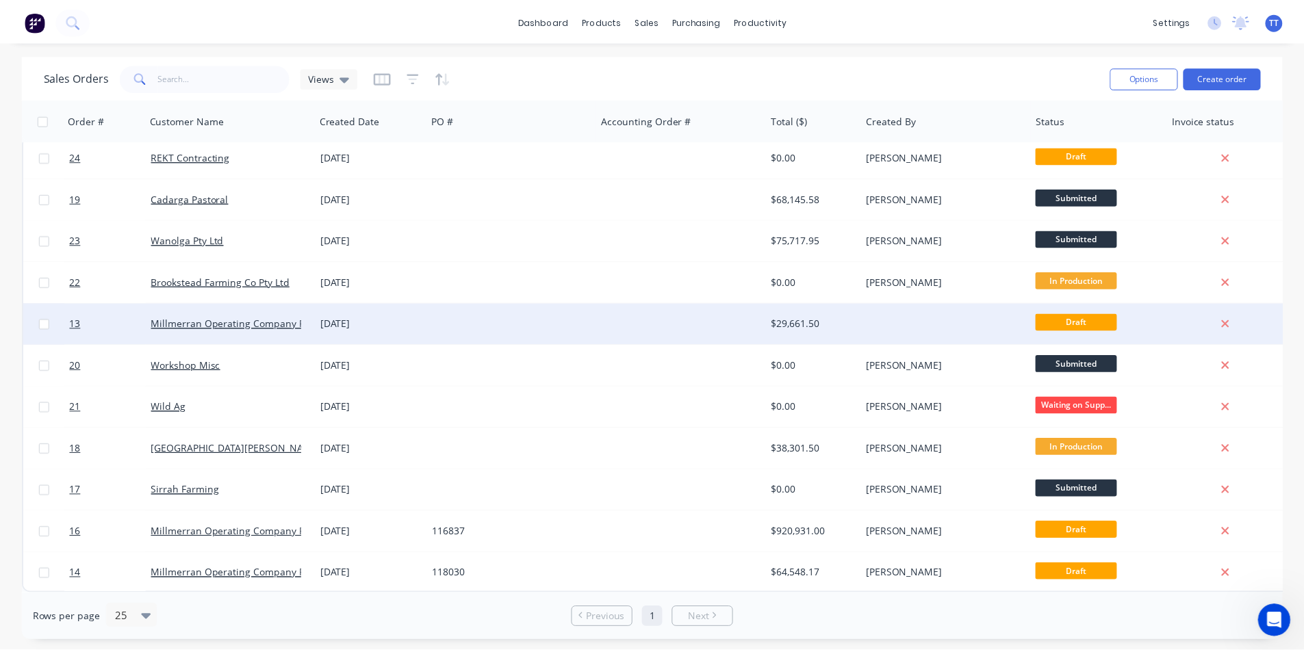
scroll to position [12, 0]
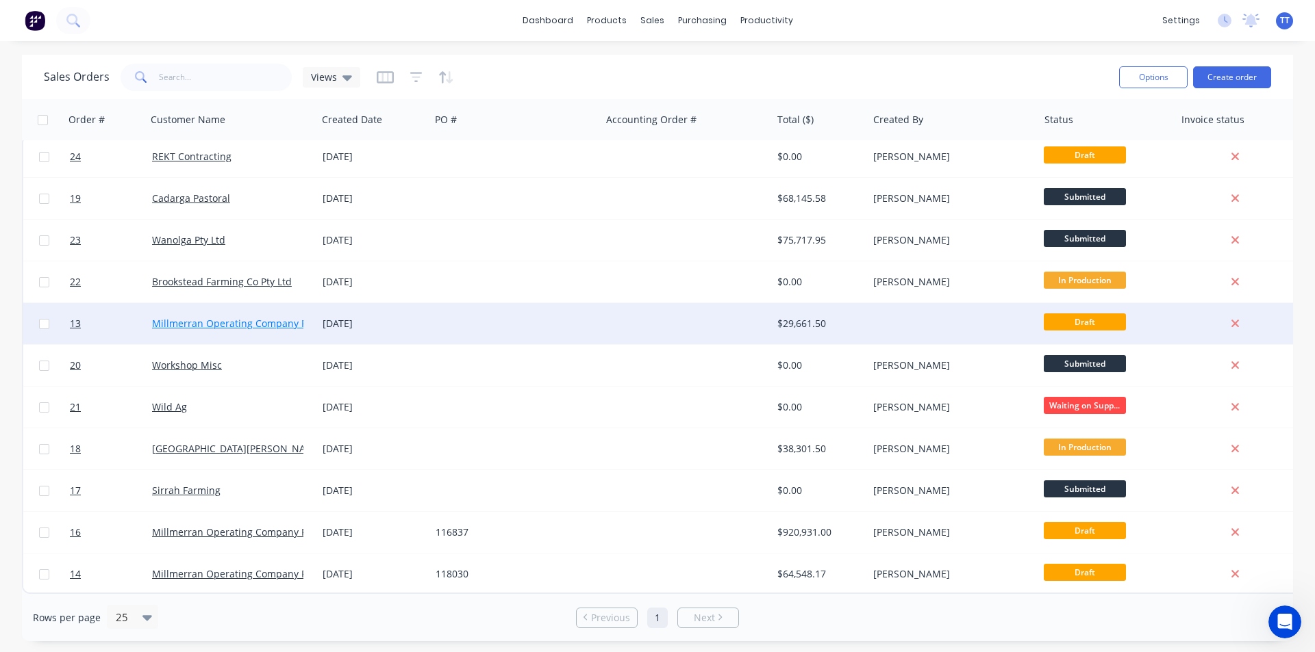
click at [233, 317] on link "Millmerran Operating Company Pty Ltd" at bounding box center [242, 323] width 180 height 13
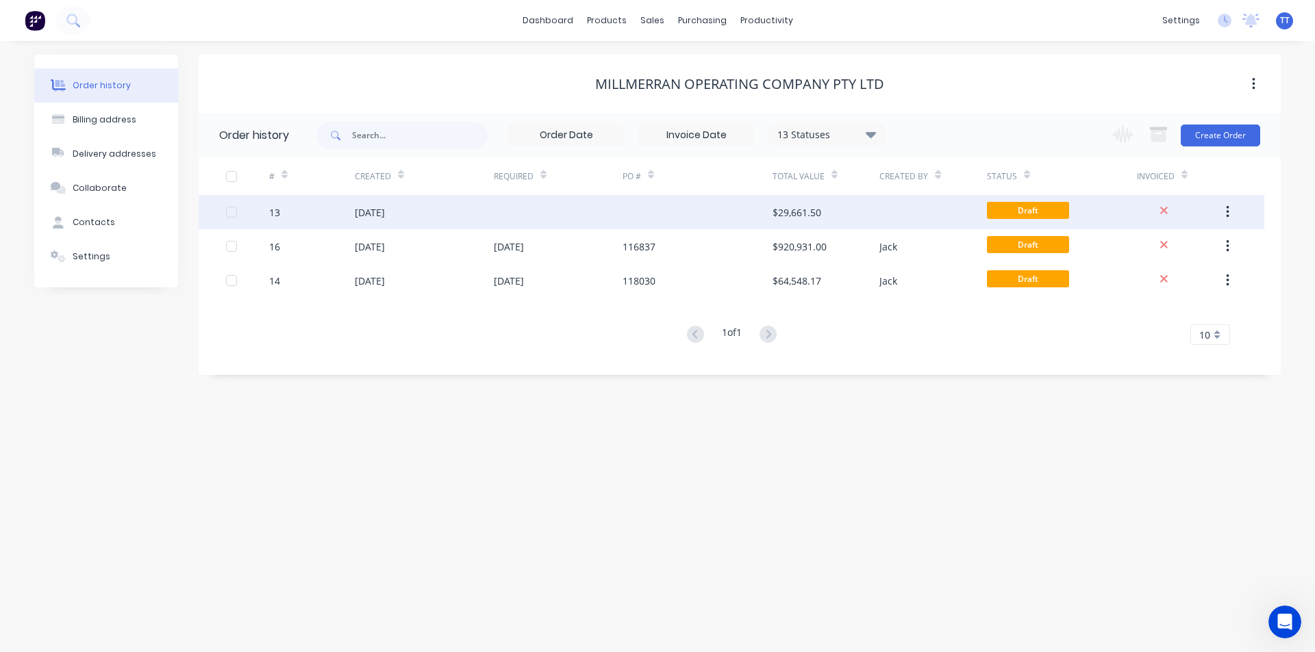
click at [385, 213] on div "[DATE]" at bounding box center [370, 212] width 30 height 14
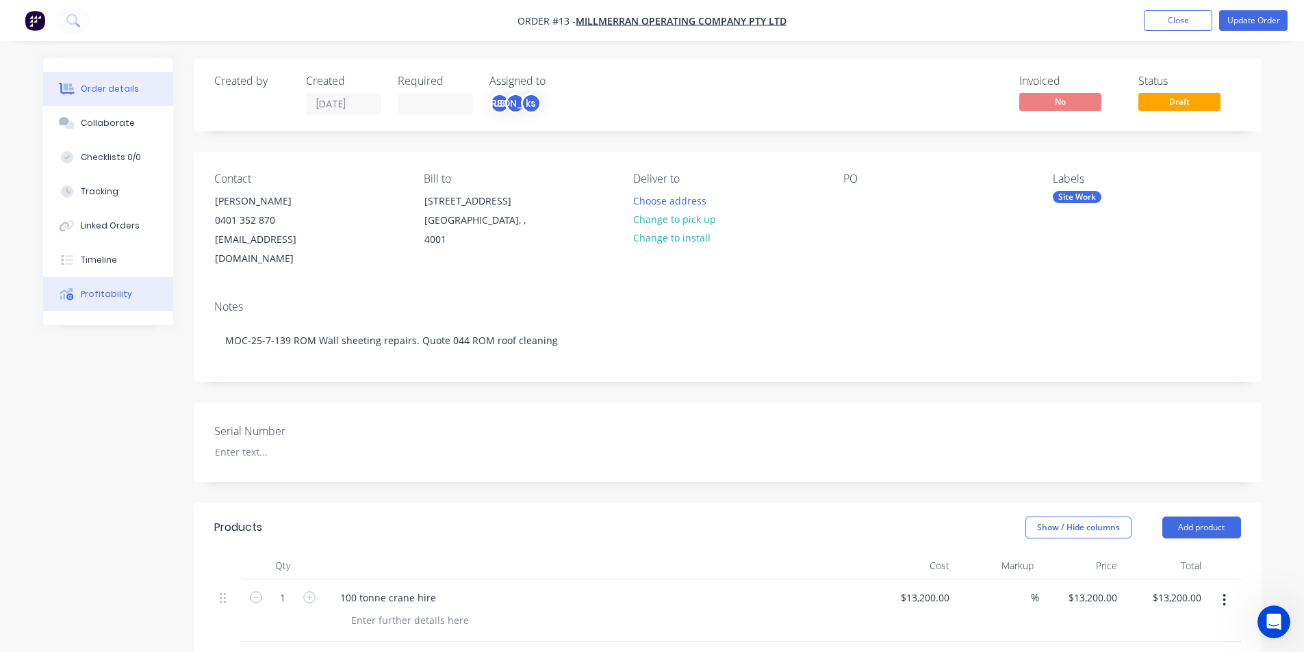
click at [105, 288] on button "Profitability" at bounding box center [108, 294] width 130 height 34
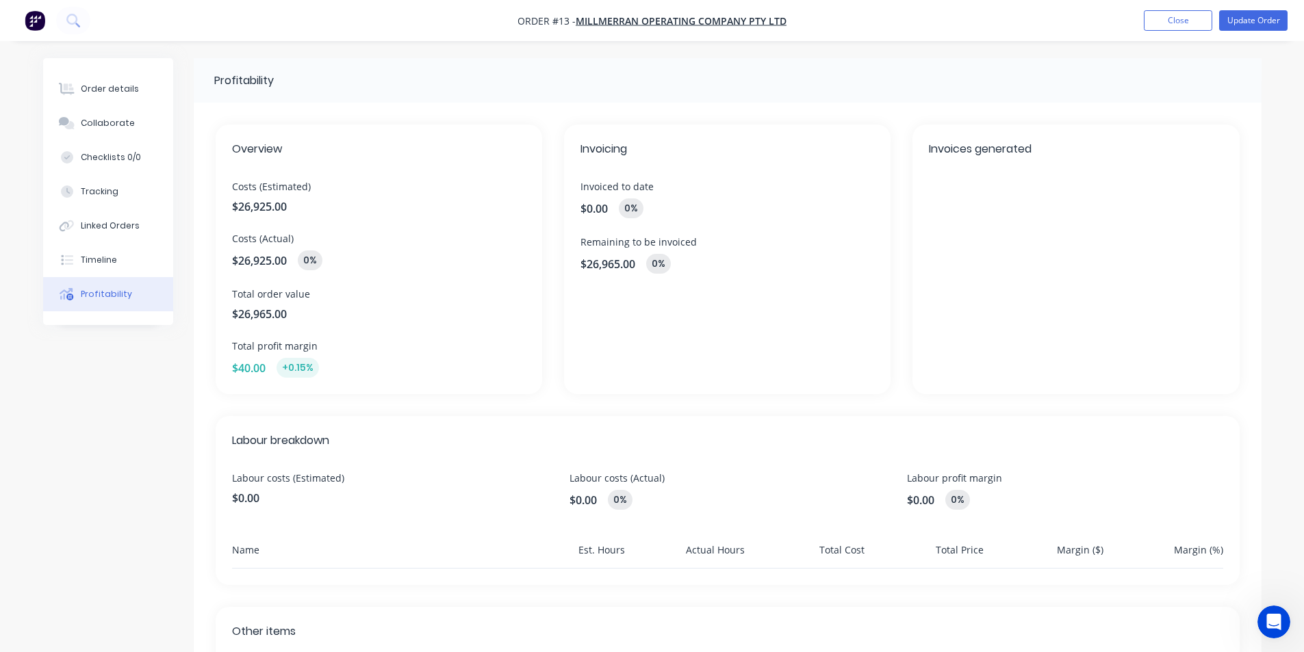
click at [431, 369] on div "$40.00 +0.15%" at bounding box center [379, 368] width 294 height 20
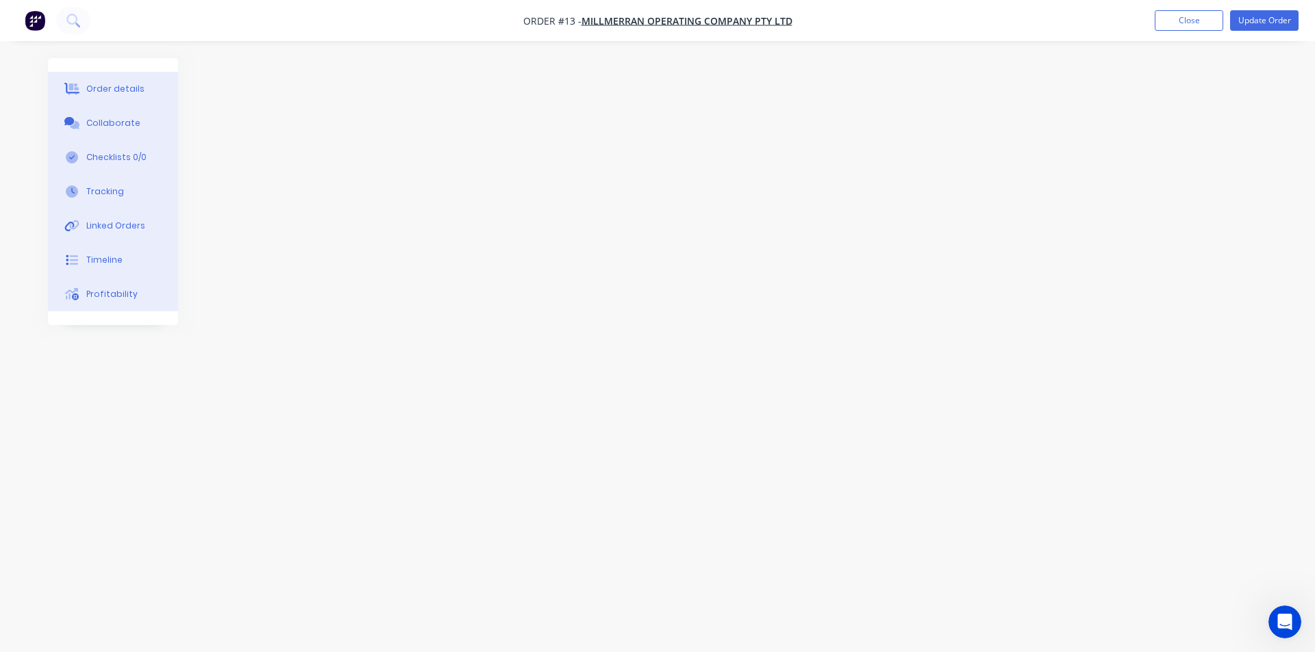
click at [117, 90] on div "Order details" at bounding box center [115, 89] width 58 height 12
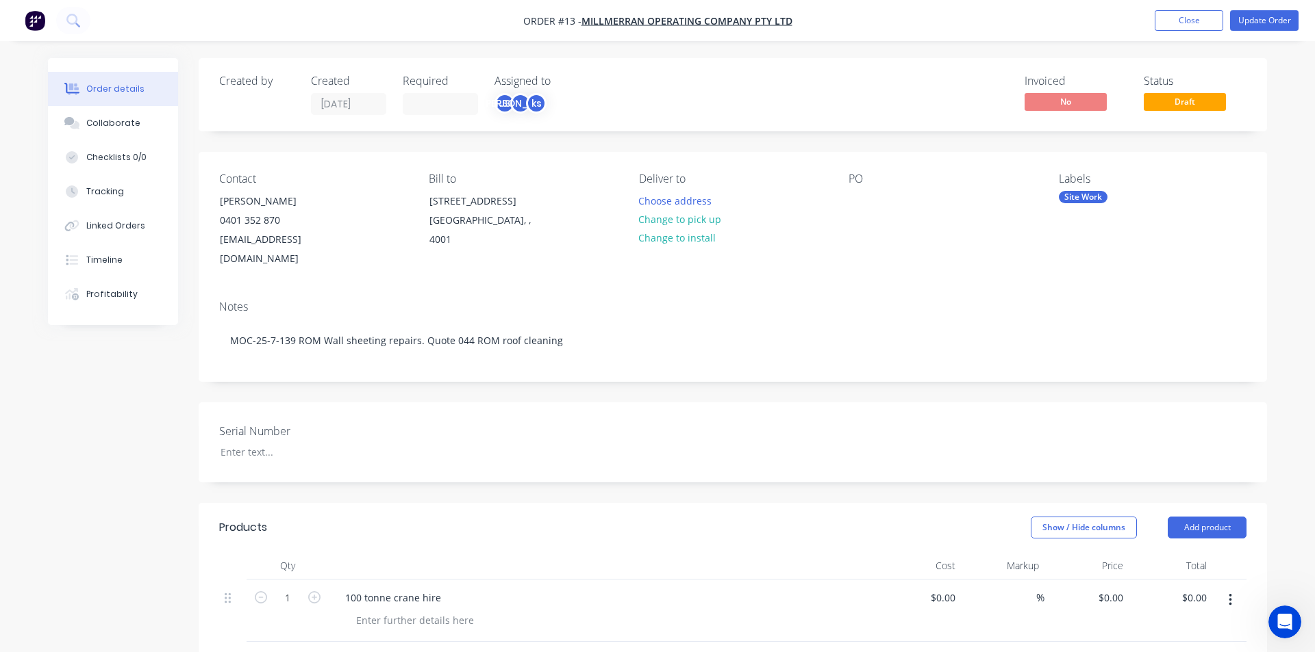
type input "$13,200.00"
type input "$9,240.00"
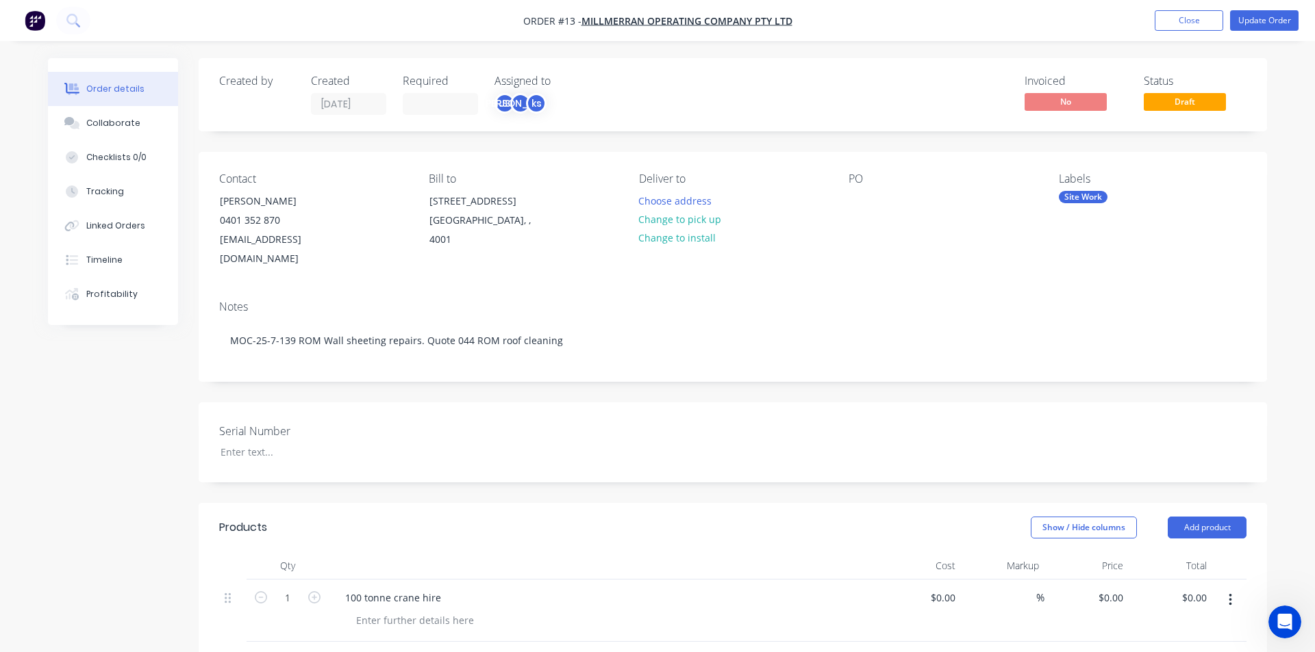
type input "$9,240.00"
type input "$3,190.00"
type input "$1,120.00"
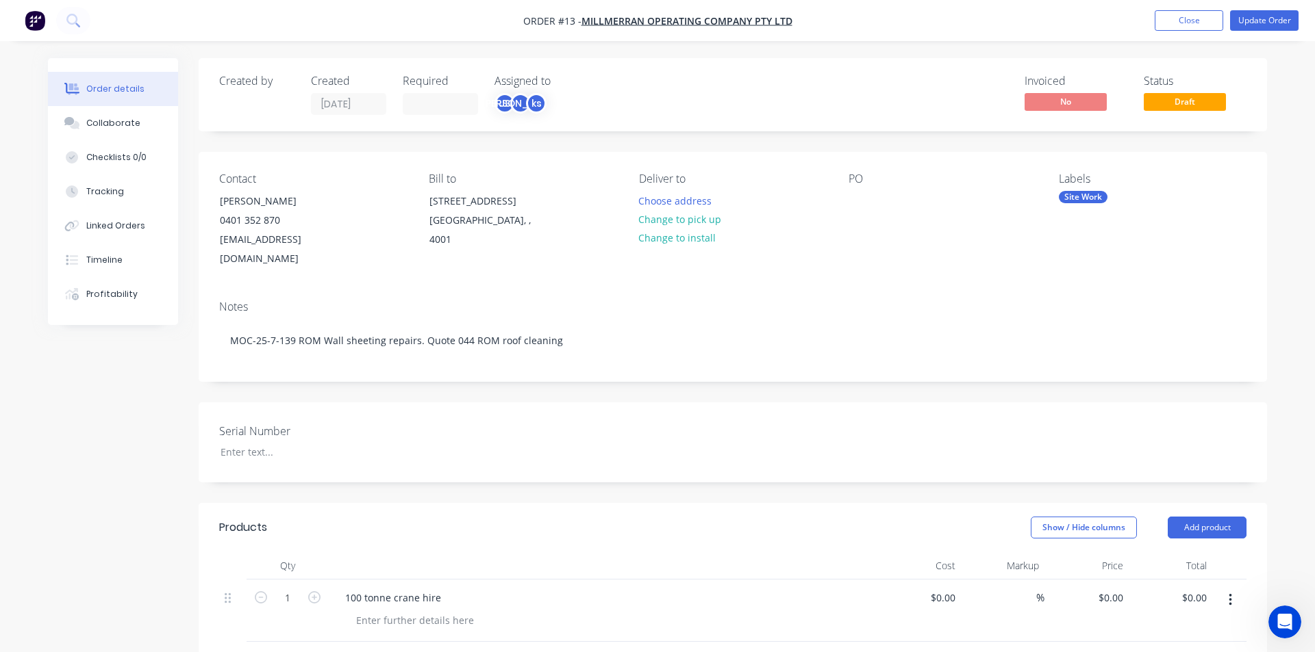
type input "$1,120.00"
type input "$90.00"
type input "25.56"
type input "$113.00"
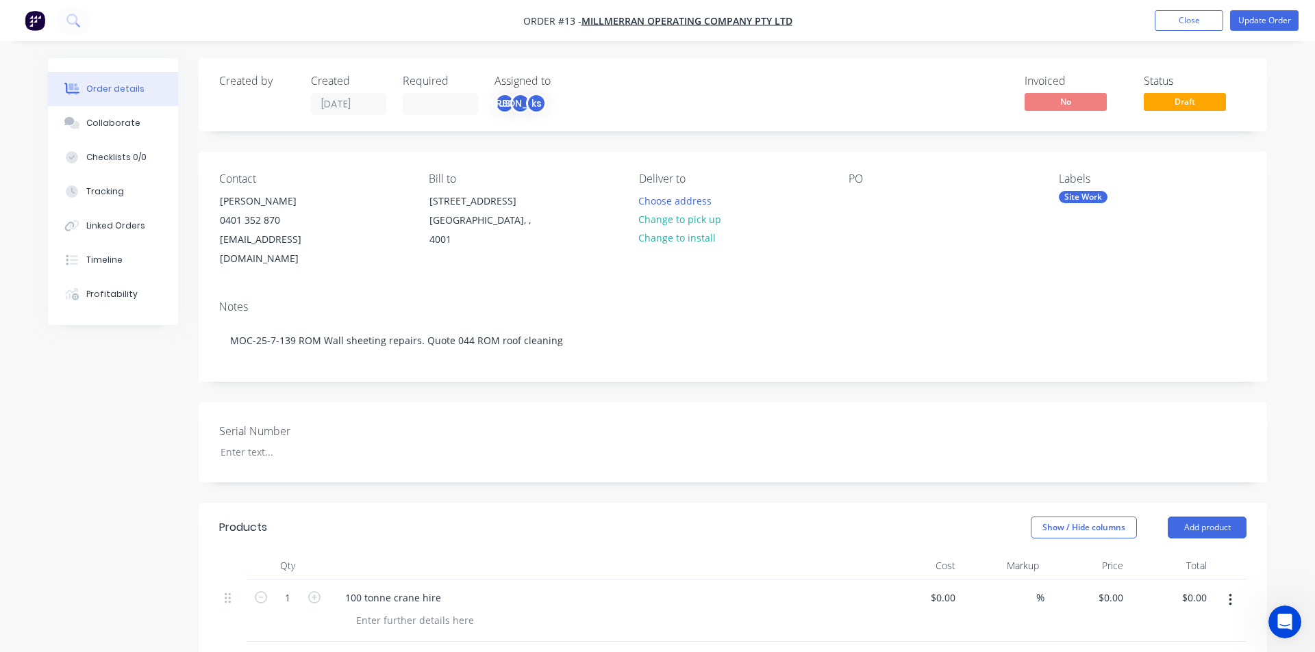
type input "$113.00"
type input "$85.00"
type input "20"
type input "$102.00"
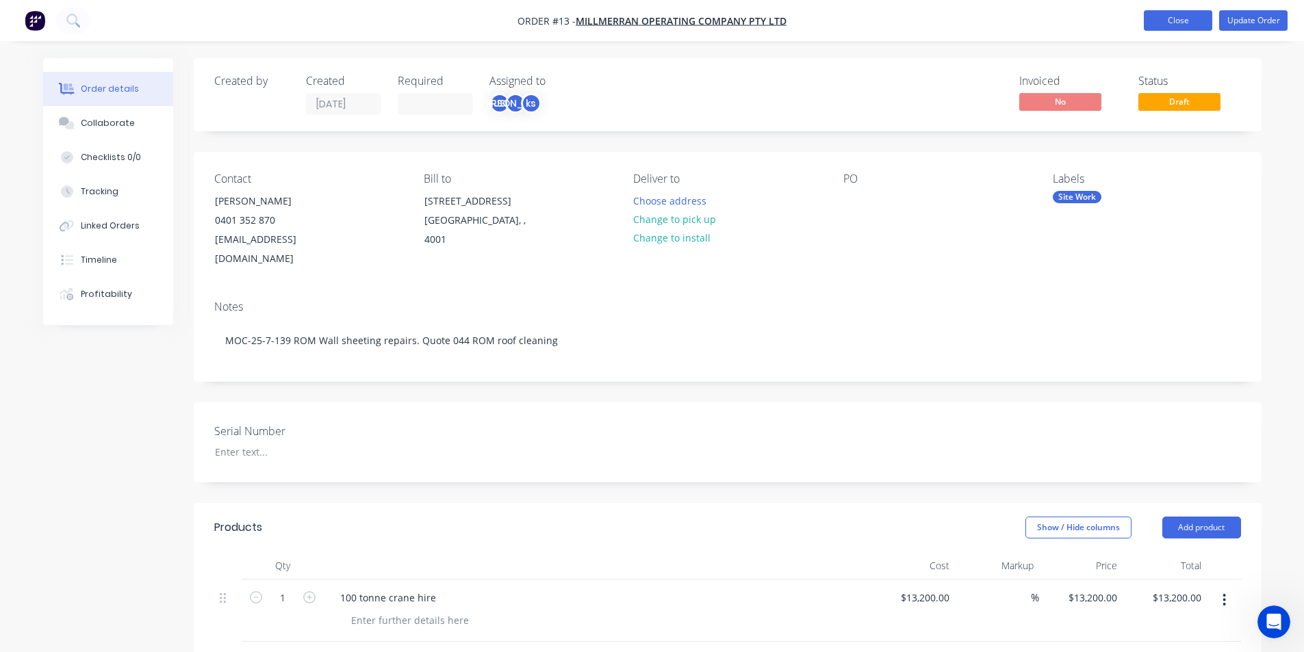
click at [1184, 22] on button "Close" at bounding box center [1178, 20] width 68 height 21
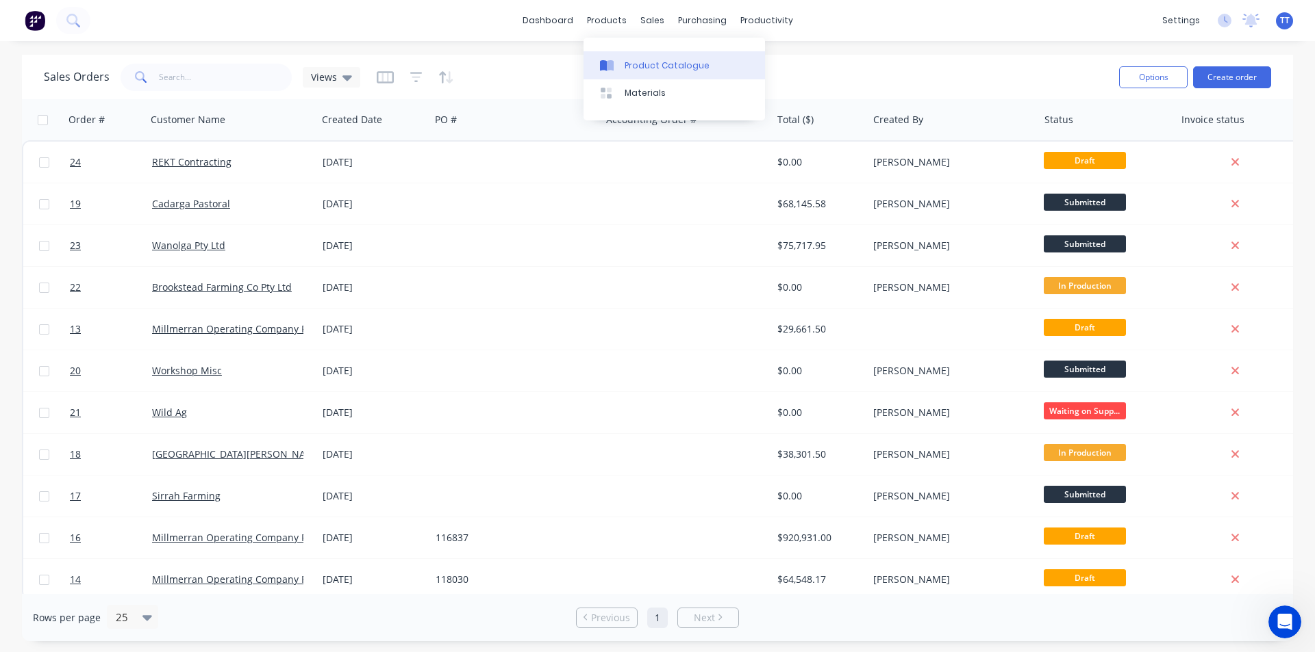
click at [617, 64] on div at bounding box center [610, 66] width 21 height 12
